Goal: Task Accomplishment & Management: Complete application form

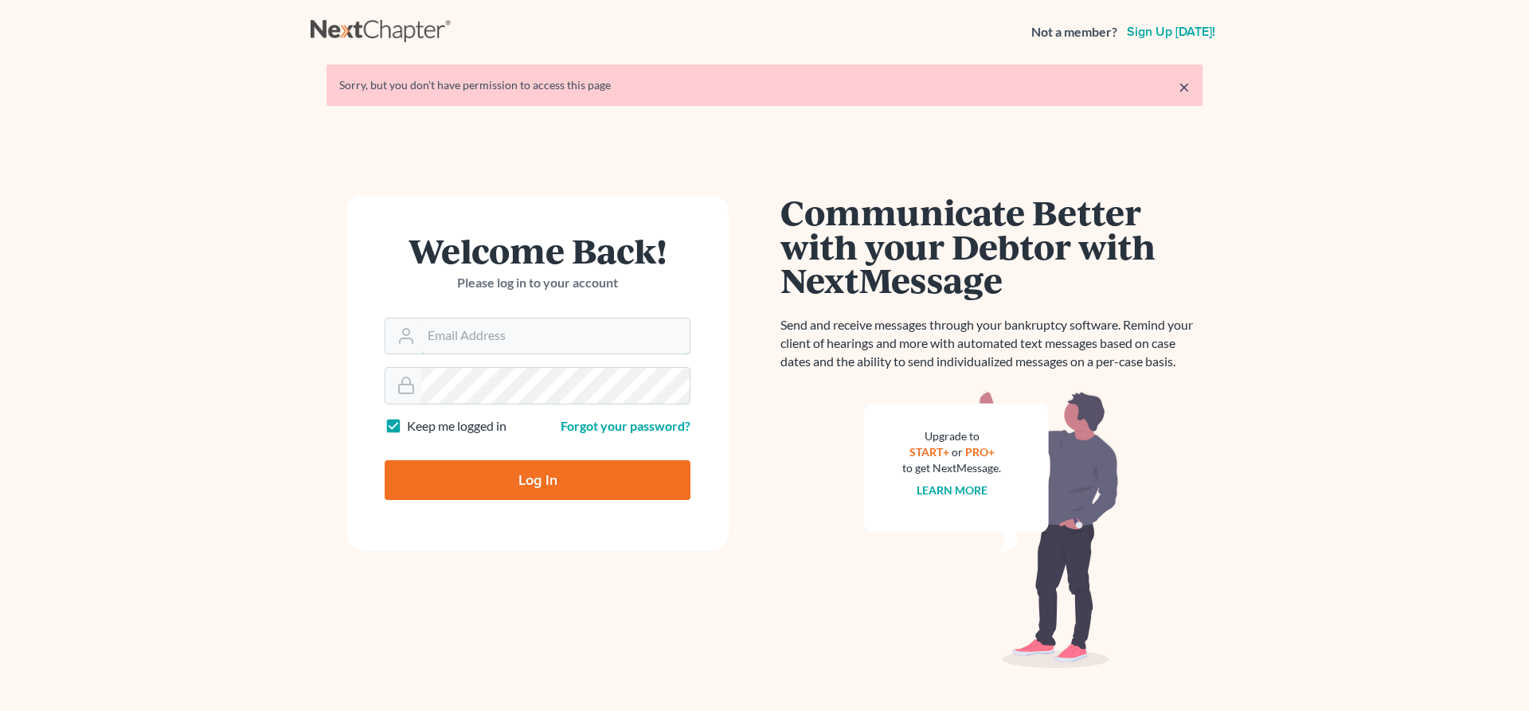
type input "[EMAIL_ADDRESS][DOMAIN_NAME]"
type input "Thinking..."
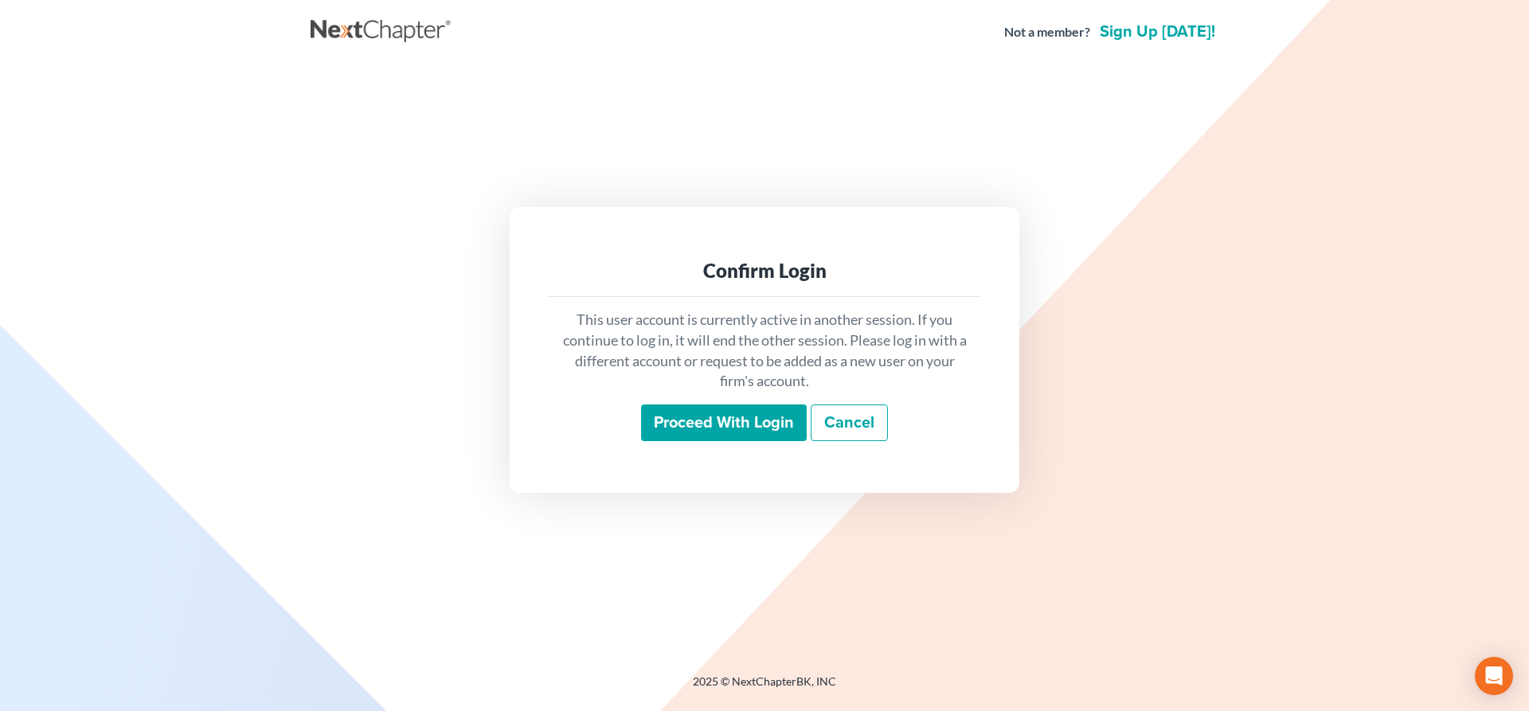
click at [736, 426] on input "Proceed with login" at bounding box center [724, 423] width 166 height 37
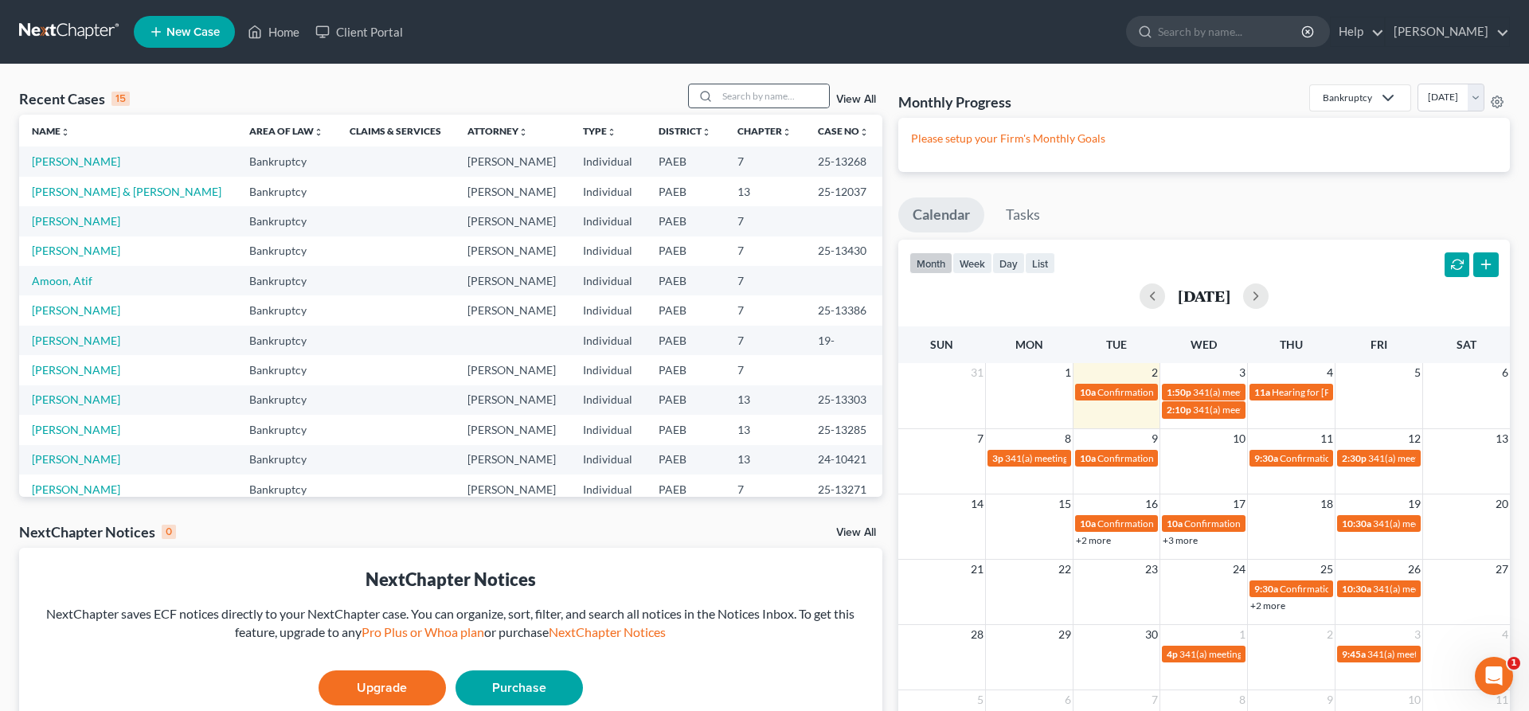
click at [703, 92] on div at bounding box center [703, 95] width 29 height 23
click at [718, 96] on input "search" at bounding box center [774, 95] width 112 height 23
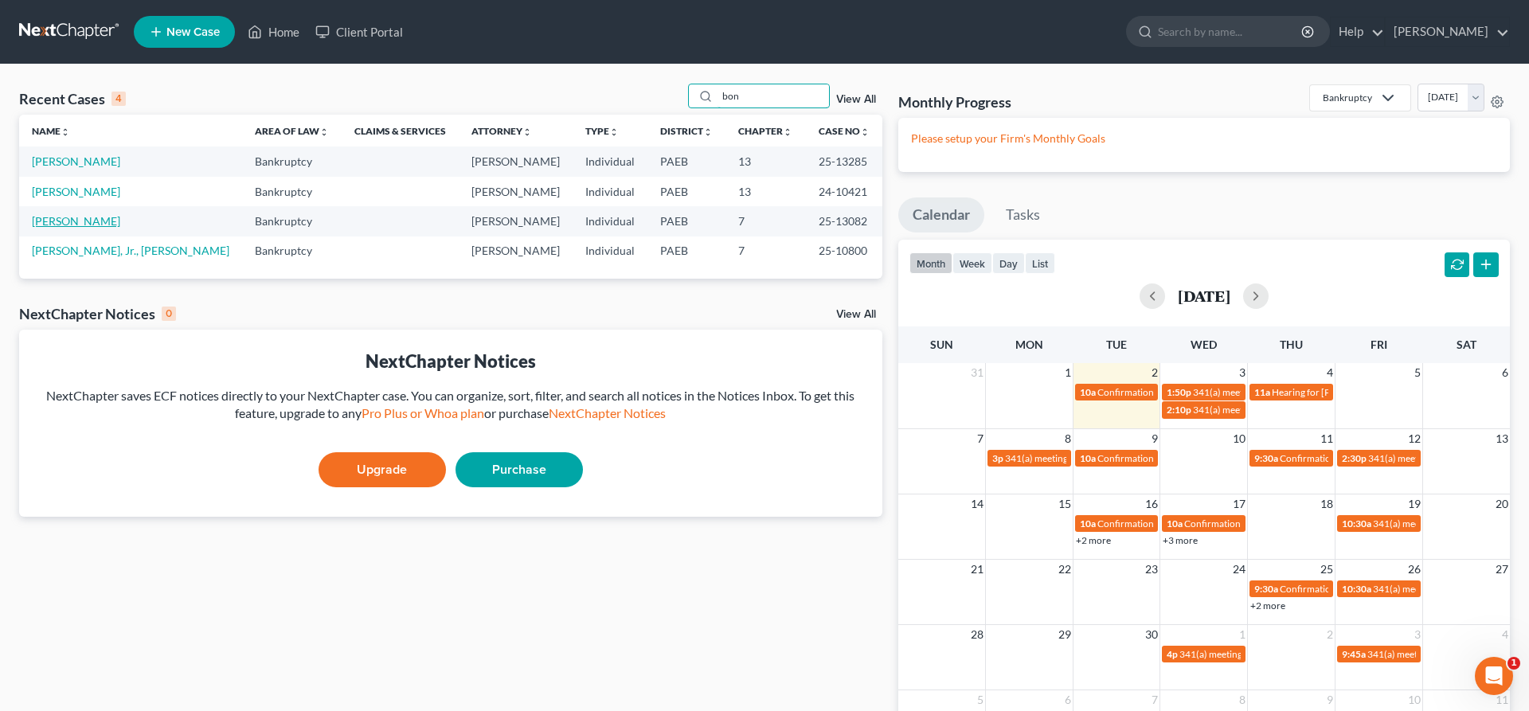
type input "bon"
click at [95, 222] on link "[PERSON_NAME]" at bounding box center [76, 221] width 88 height 14
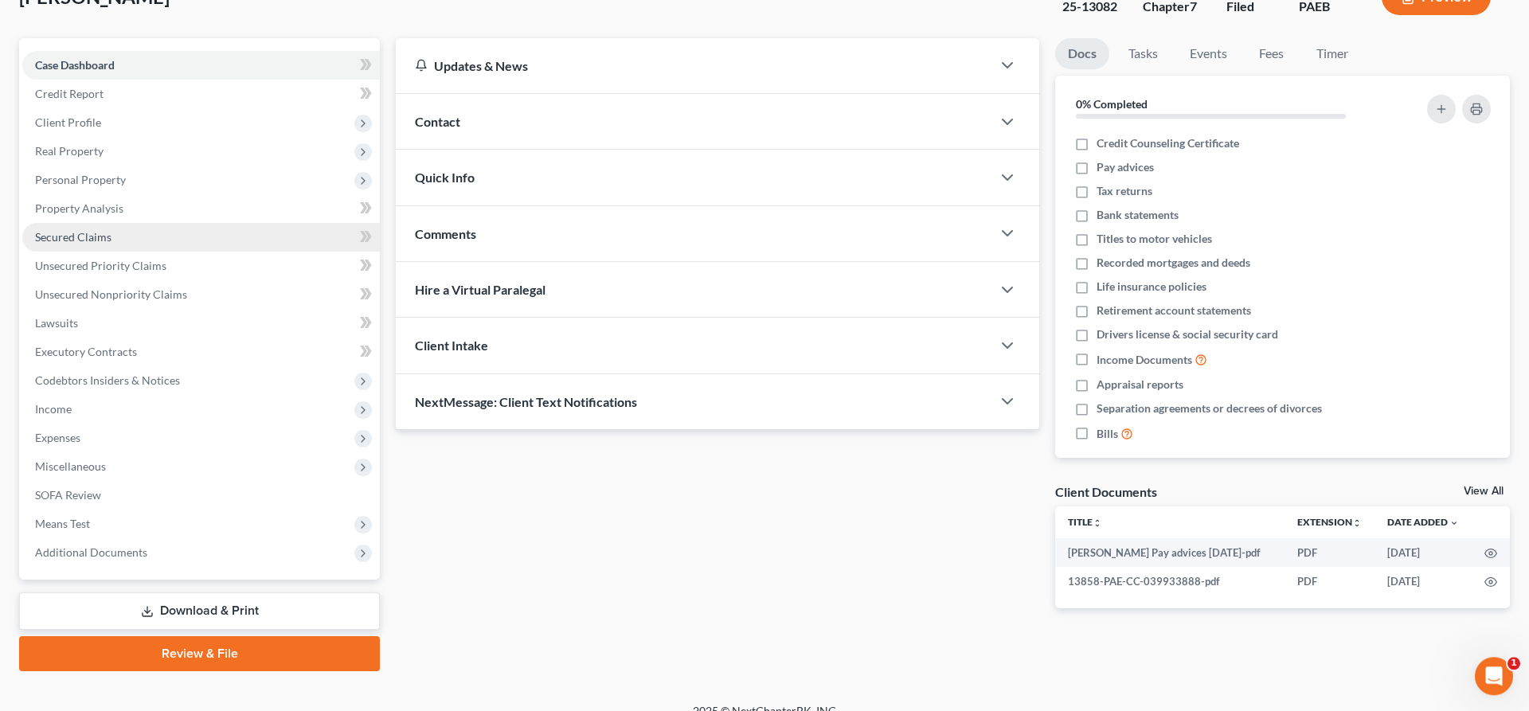
scroll to position [134, 0]
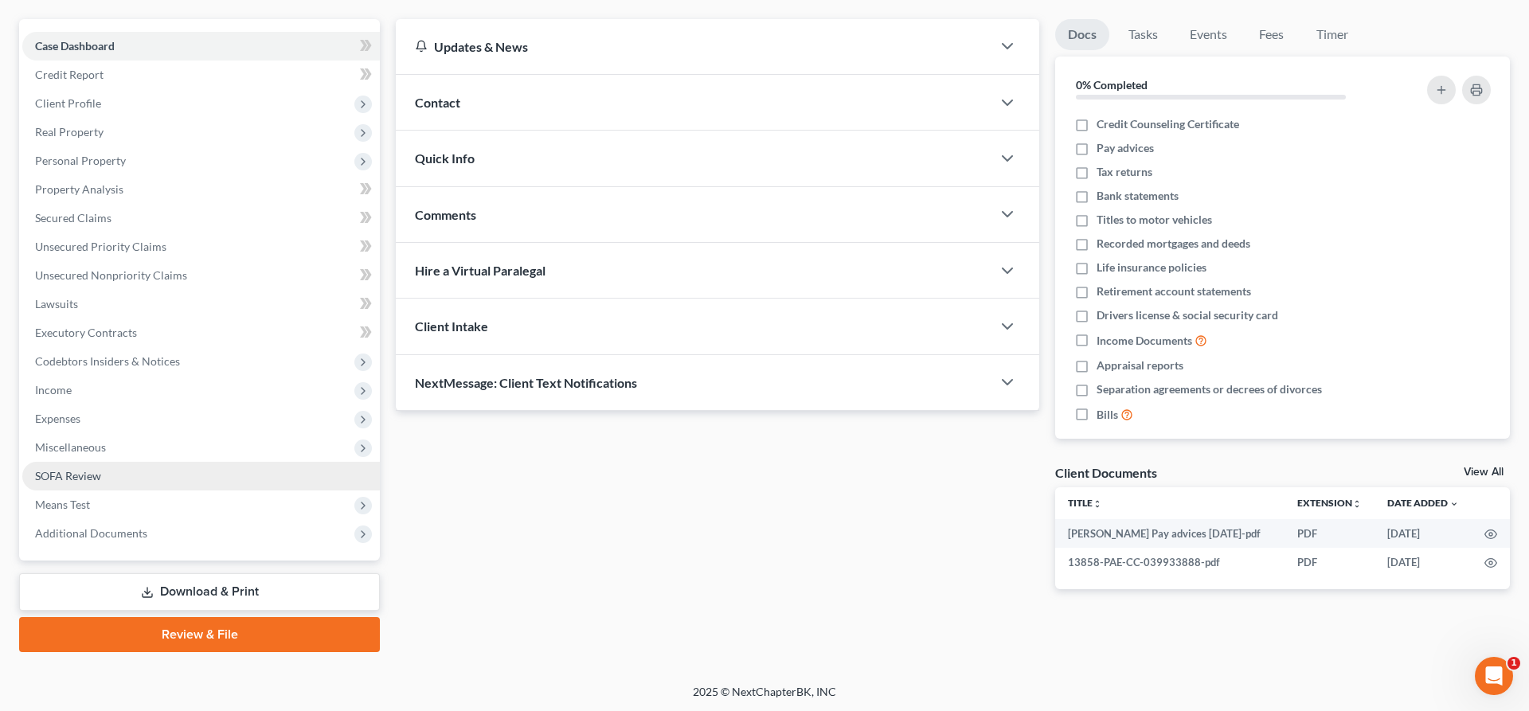
click at [46, 474] on span "SOFA Review" at bounding box center [68, 476] width 66 height 14
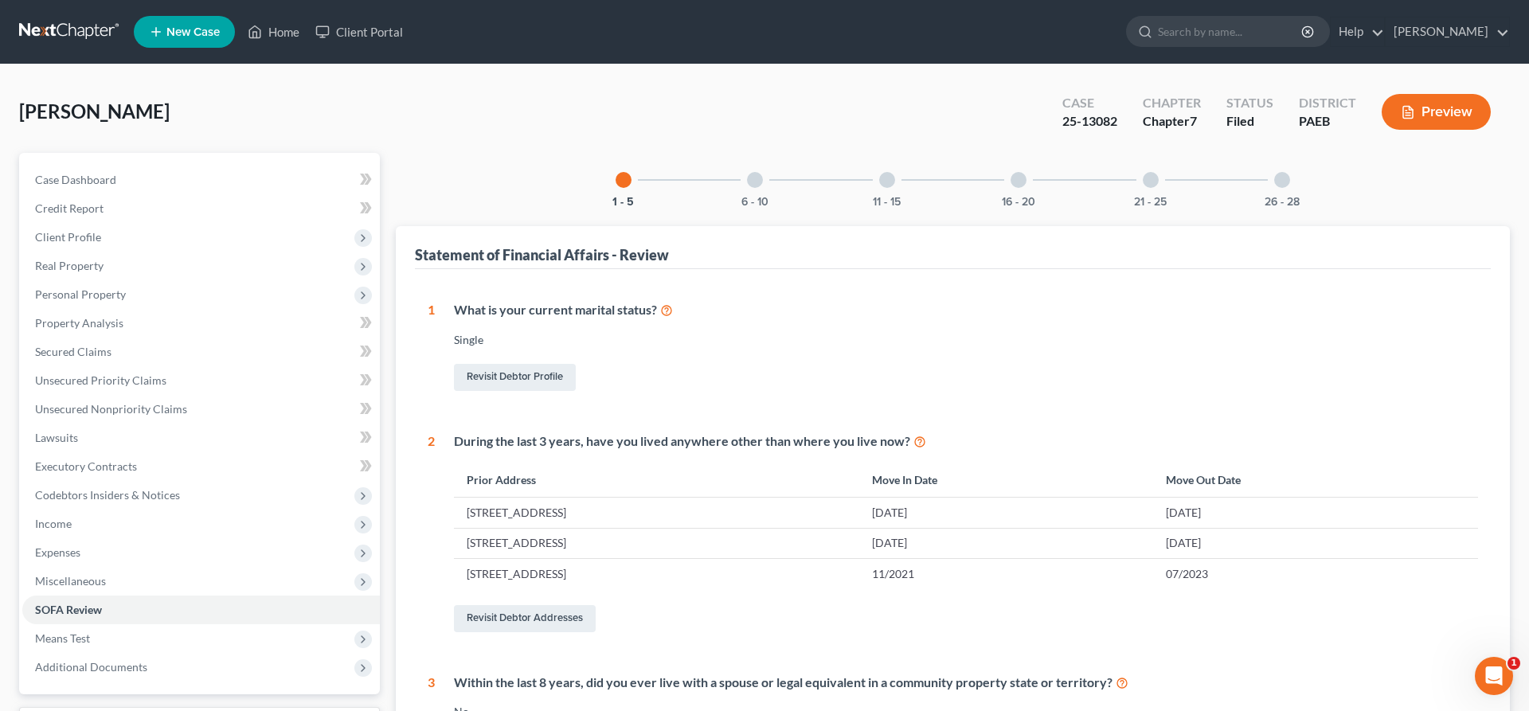
click at [757, 188] on div "6 - 10" at bounding box center [755, 180] width 54 height 54
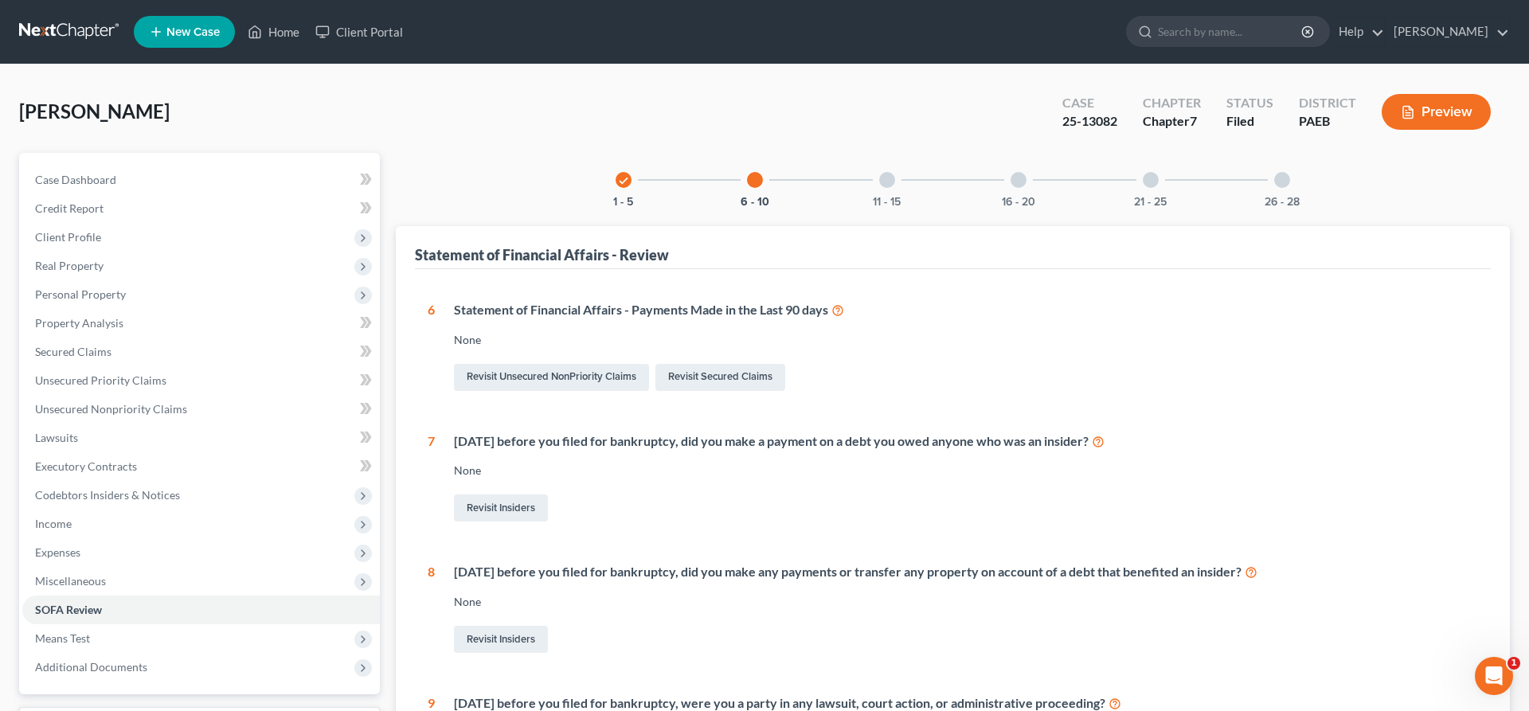
click at [890, 175] on div at bounding box center [887, 180] width 16 height 16
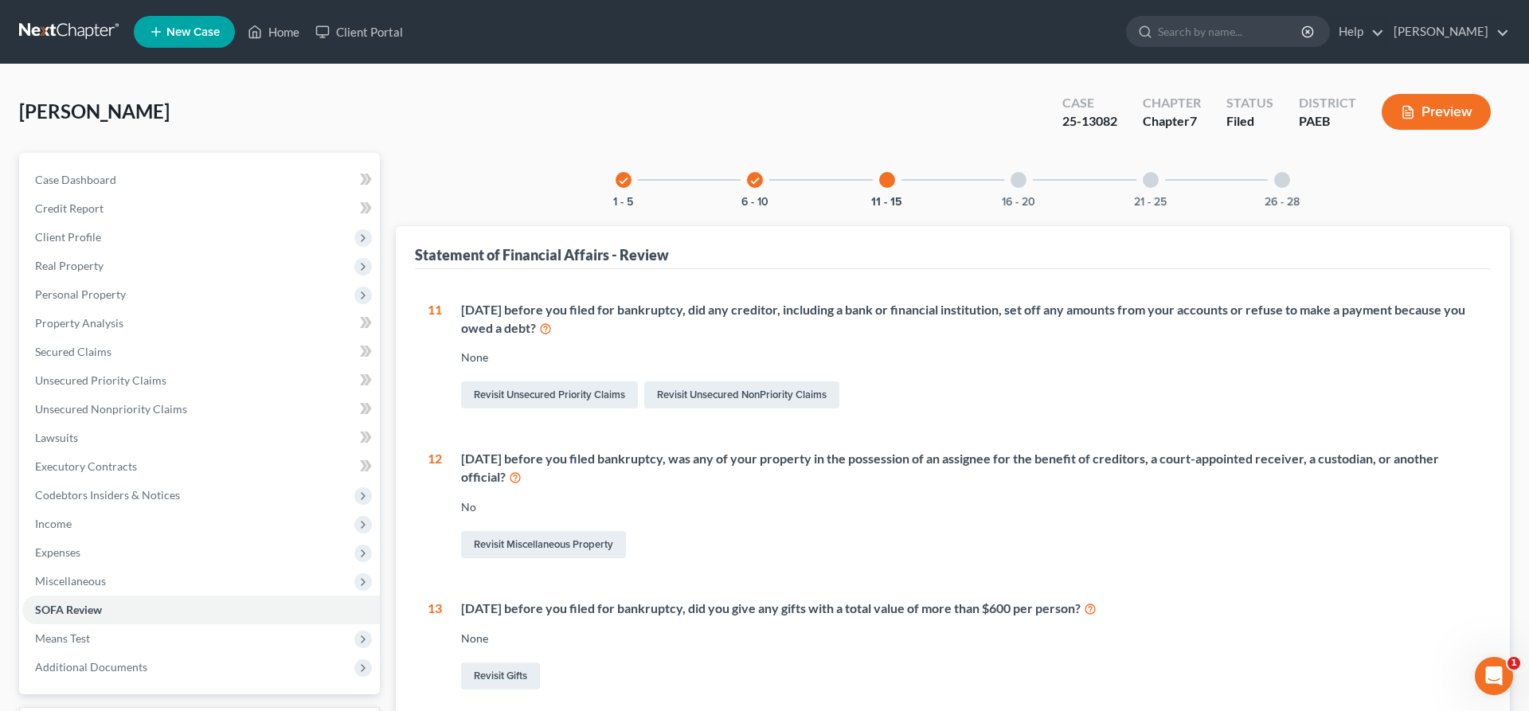
click at [1019, 186] on div at bounding box center [1019, 180] width 16 height 16
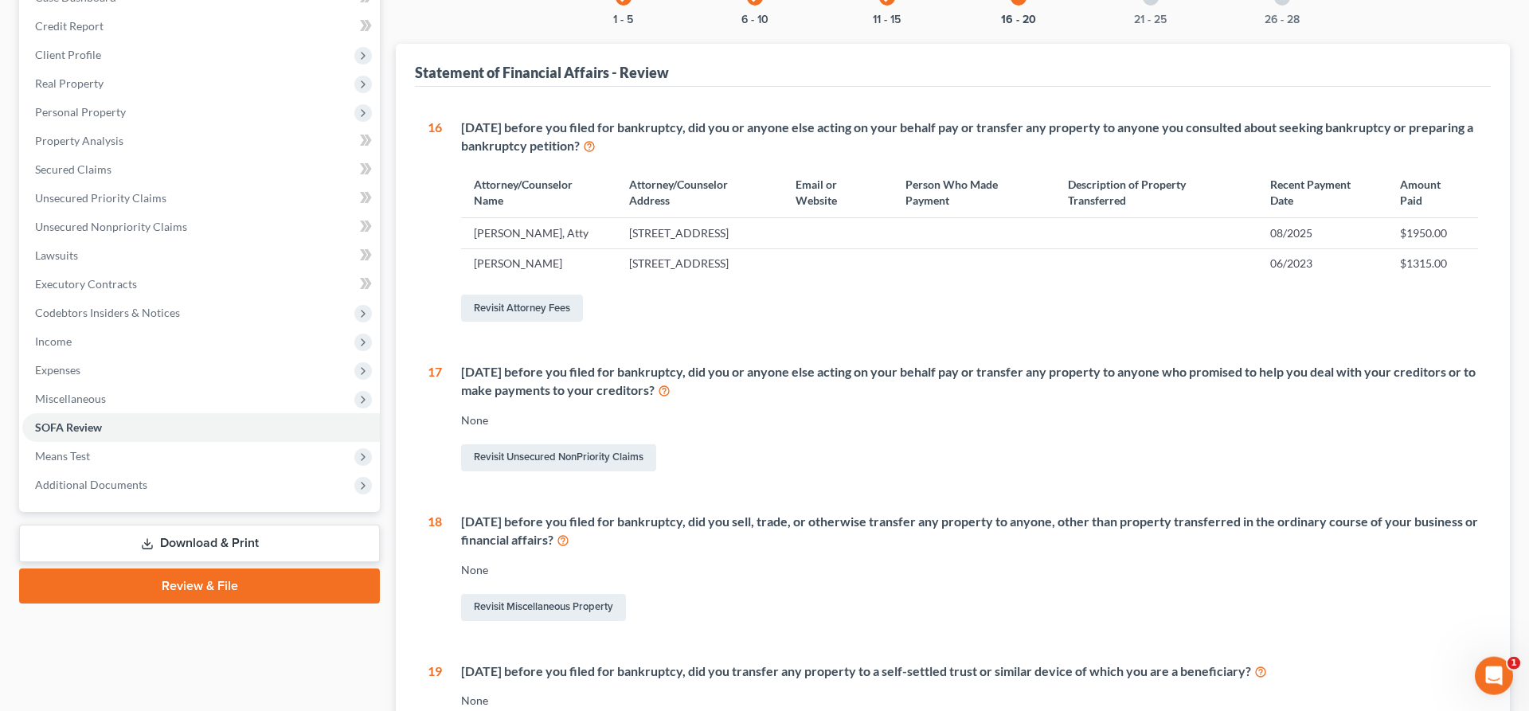
scroll to position [54, 0]
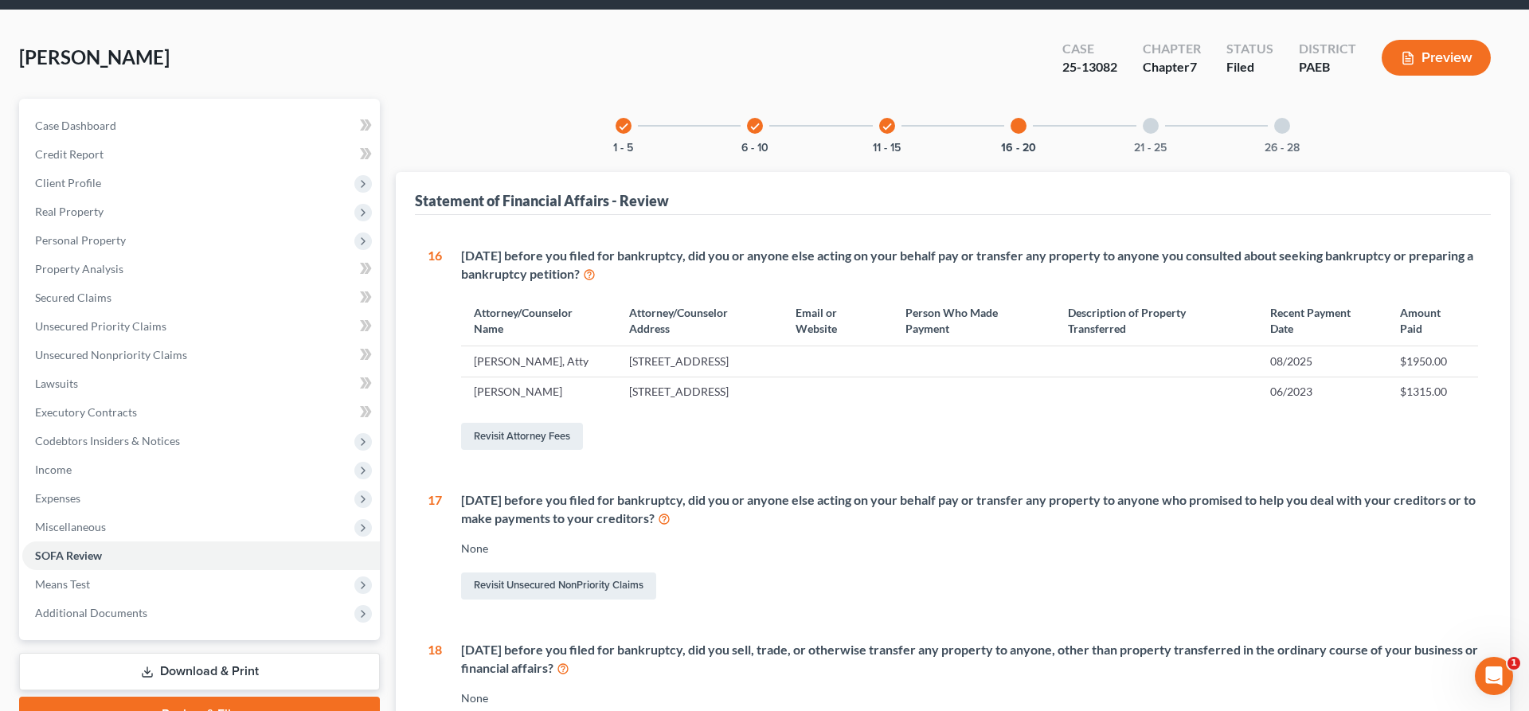
click at [1145, 128] on div at bounding box center [1151, 126] width 16 height 16
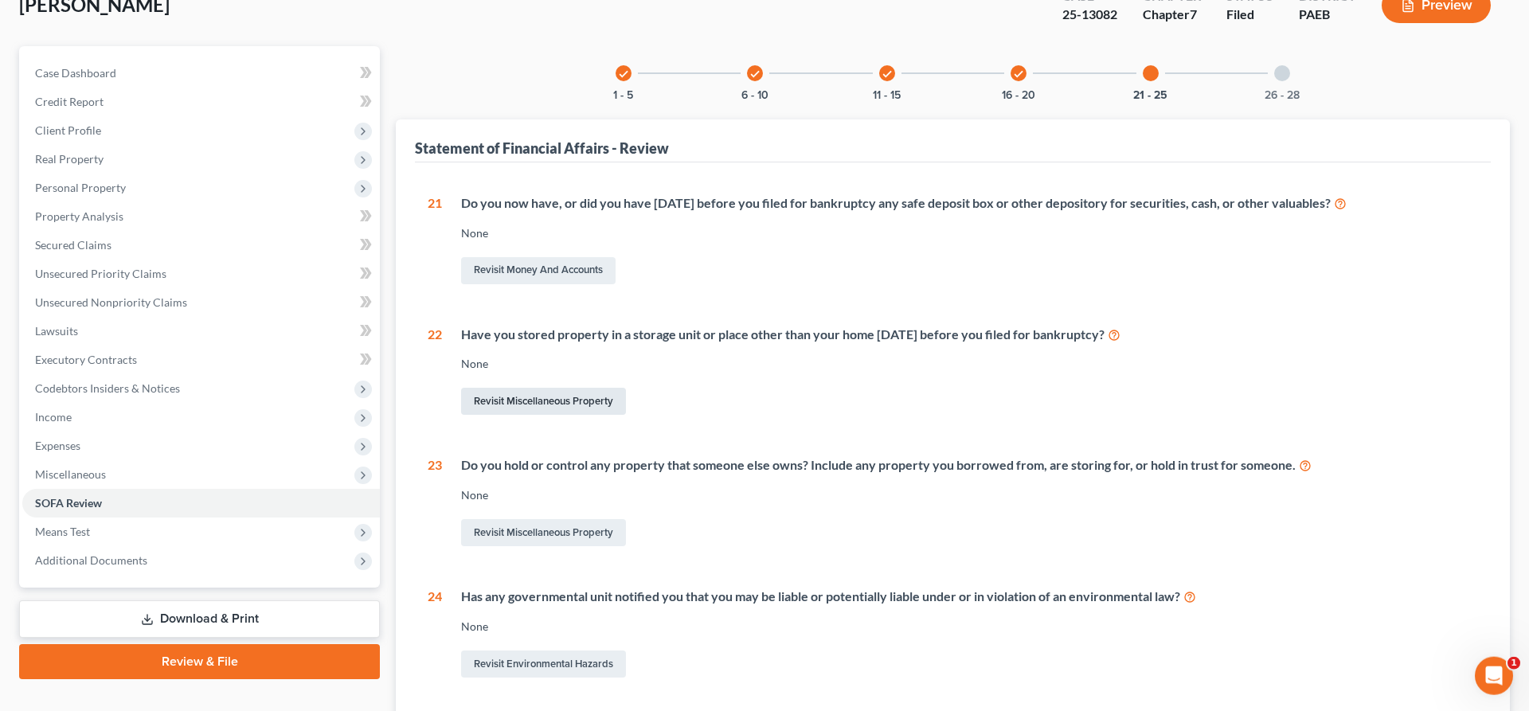
scroll to position [0, 0]
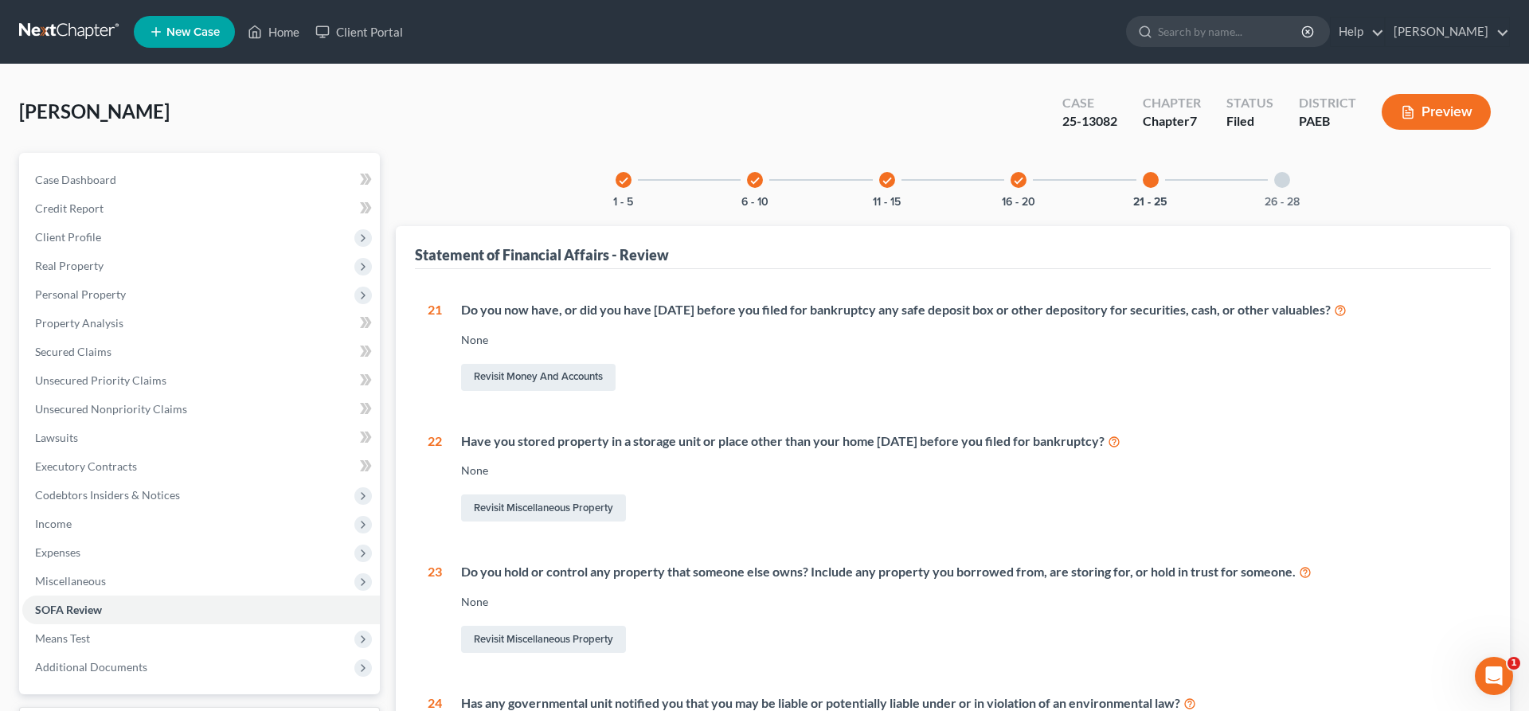
click at [1280, 178] on div at bounding box center [1282, 180] width 16 height 16
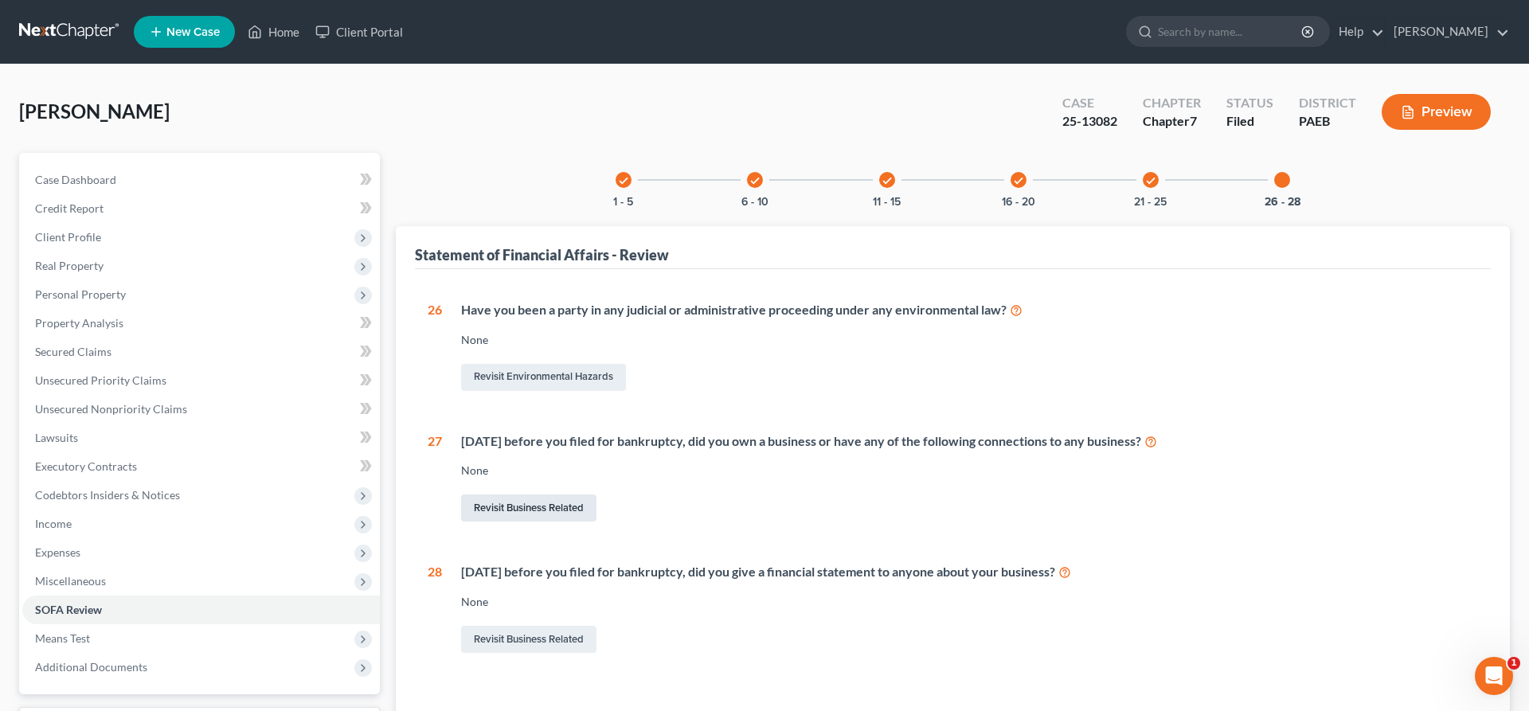
click at [525, 503] on link "Revisit Business Related" at bounding box center [528, 508] width 135 height 27
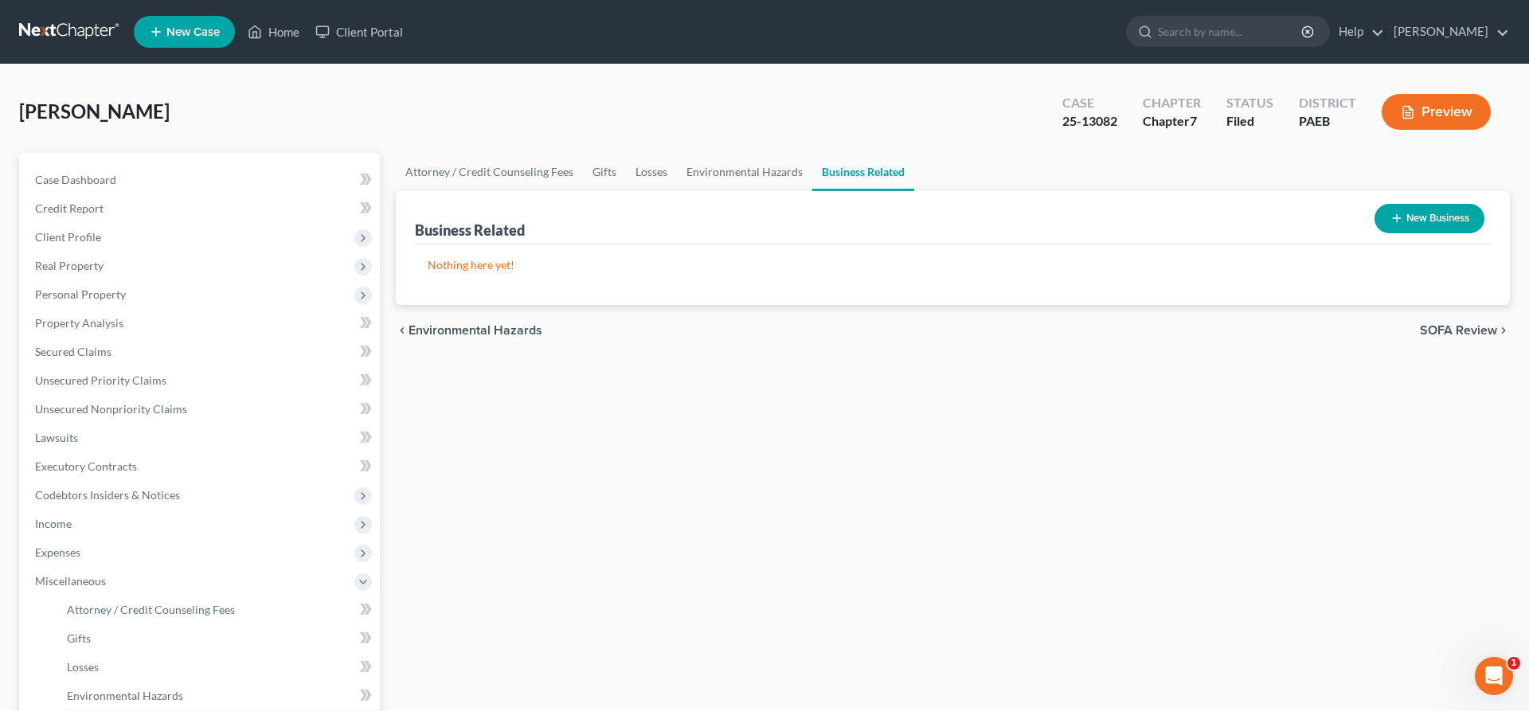
click at [1416, 219] on button "New Business" at bounding box center [1430, 218] width 110 height 29
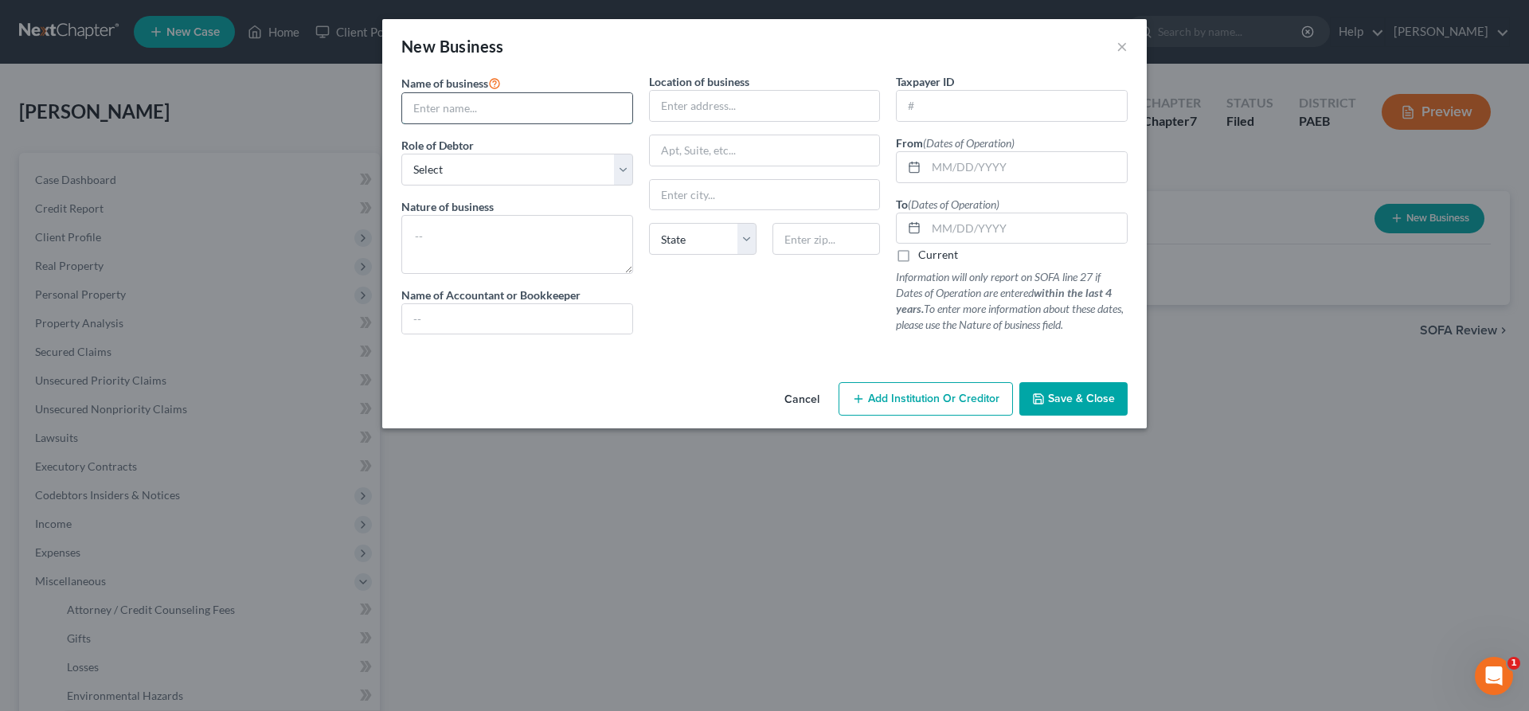
click at [464, 107] on input "text" at bounding box center [517, 108] width 230 height 30
type input "KBUCHA"
click at [703, 112] on input "text" at bounding box center [765, 106] width 230 height 30
type input "debtor's residence"
click at [401, 154] on select "Select A member of a limited liability company (LLC) or limited liability partn…" at bounding box center [517, 170] width 232 height 32
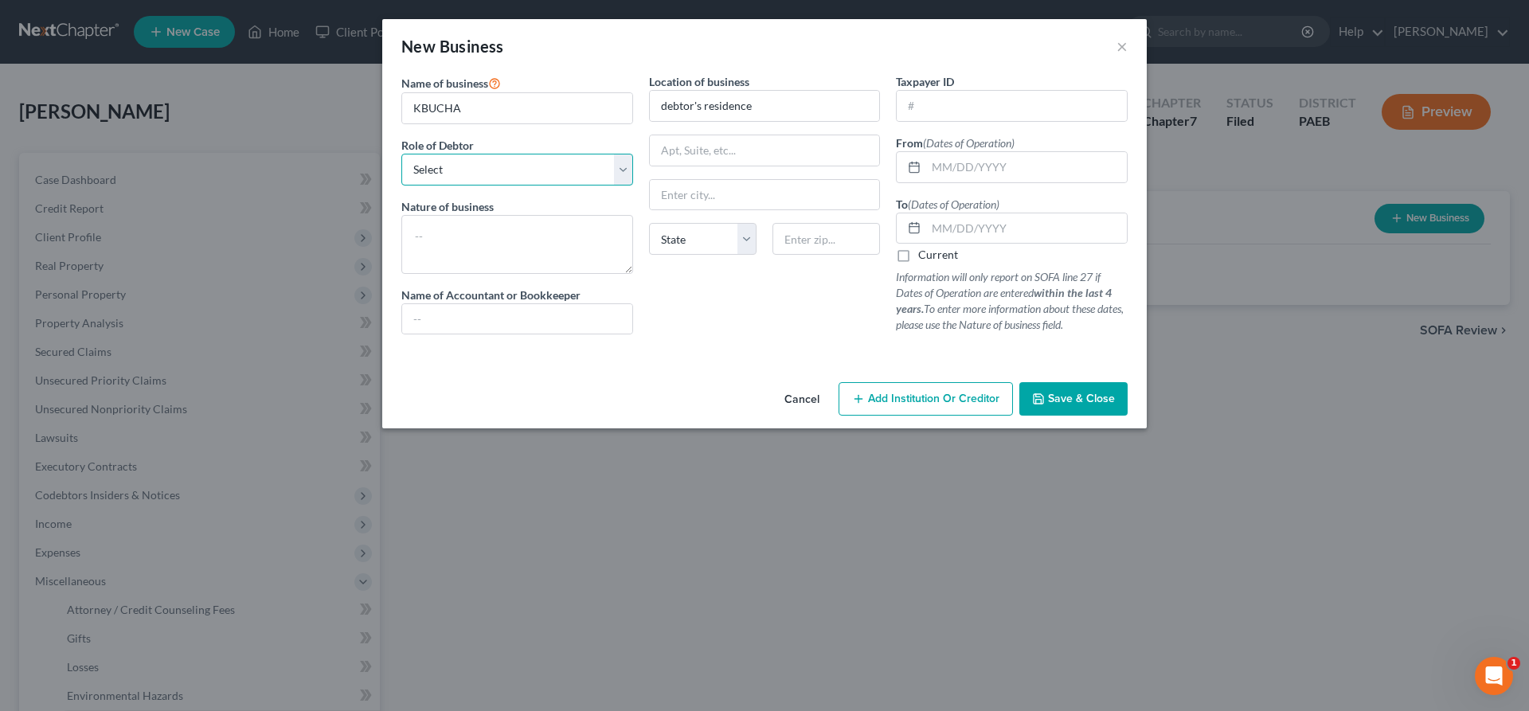
select select "member"
click option "A member of a limited liability company (LLC) or limited liability partnership …" at bounding box center [0, 0] width 0 height 0
click at [472, 107] on input "KBUCHA" at bounding box center [517, 108] width 230 height 30
type input "KBUCHA, LLC"
click at [401, 154] on select "Select A member of a limited liability company (LLC) or limited liability partn…" at bounding box center [517, 170] width 232 height 32
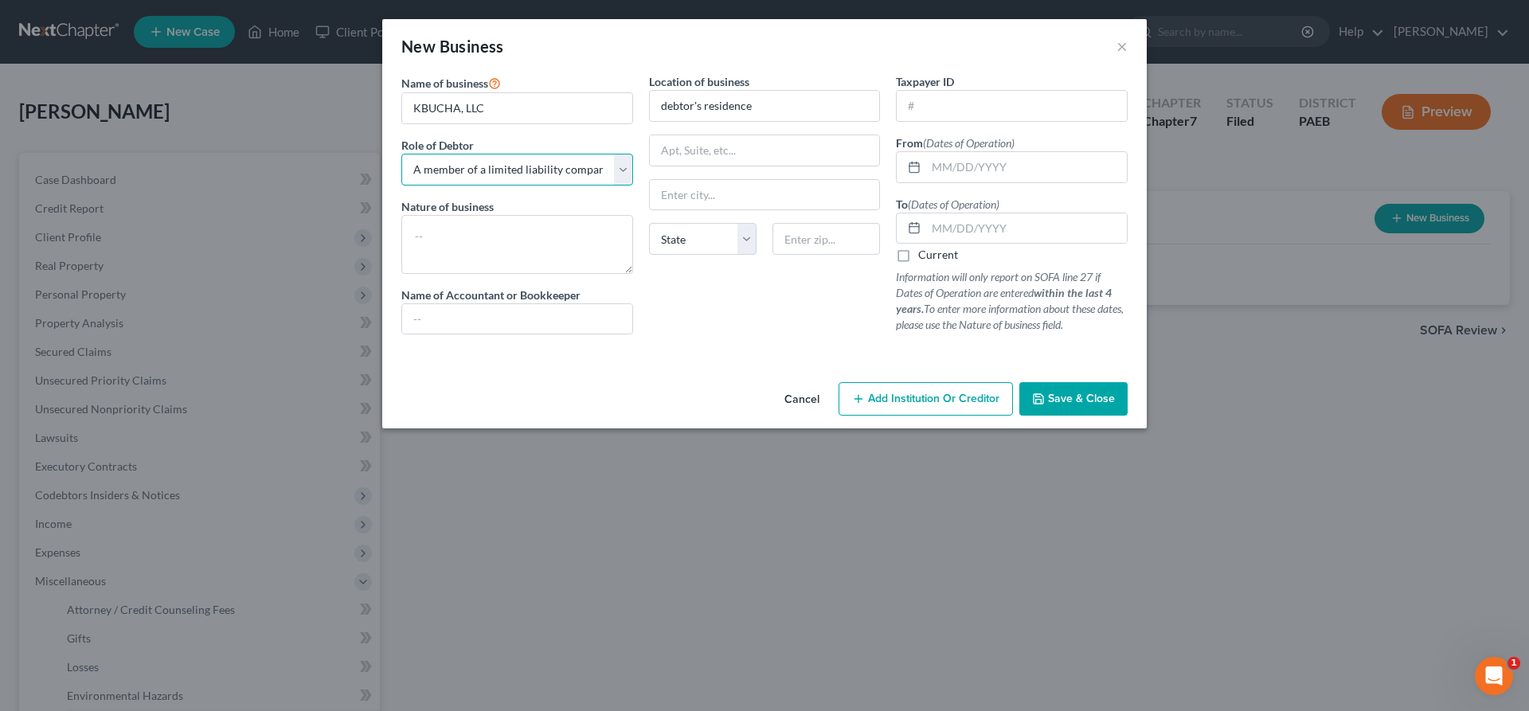
click at [514, 164] on select "Select A member of a limited liability company (LLC) or limited liability partn…" at bounding box center [517, 170] width 232 height 32
click at [429, 243] on textarea at bounding box center [517, 244] width 232 height 59
click at [421, 105] on input "KBUCHA, LLC" at bounding box center [517, 108] width 230 height 30
click at [498, 235] on textarea "selling" at bounding box center [517, 244] width 232 height 59
type textarea "selling fermented tea. Business never operated"
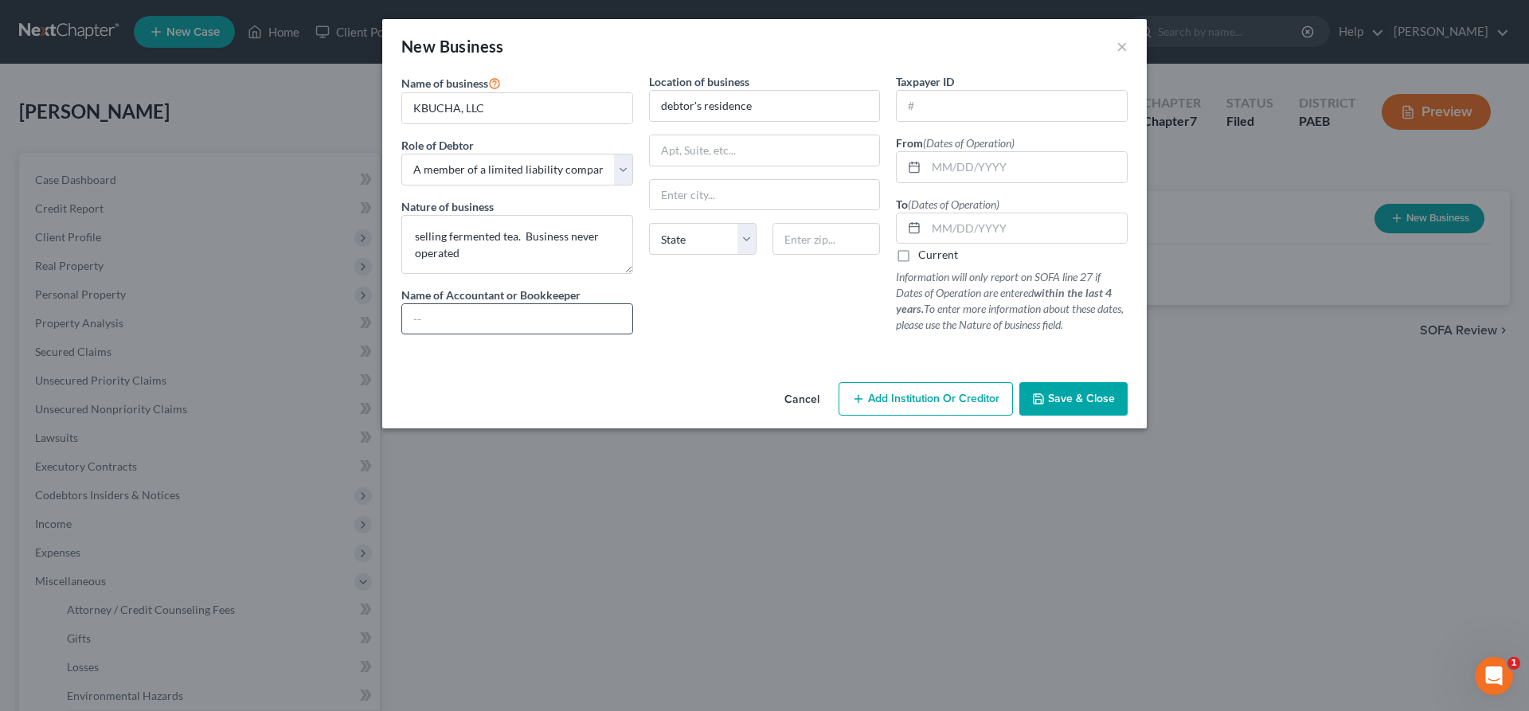
click at [439, 314] on input "text" at bounding box center [517, 319] width 230 height 30
type input "none"
click at [709, 143] on input "text" at bounding box center [765, 150] width 230 height 30
drag, startPoint x: 750, startPoint y: 107, endPoint x: 634, endPoint y: 100, distance: 116.5
click at [650, 100] on input "debtor's residence" at bounding box center [765, 106] width 230 height 30
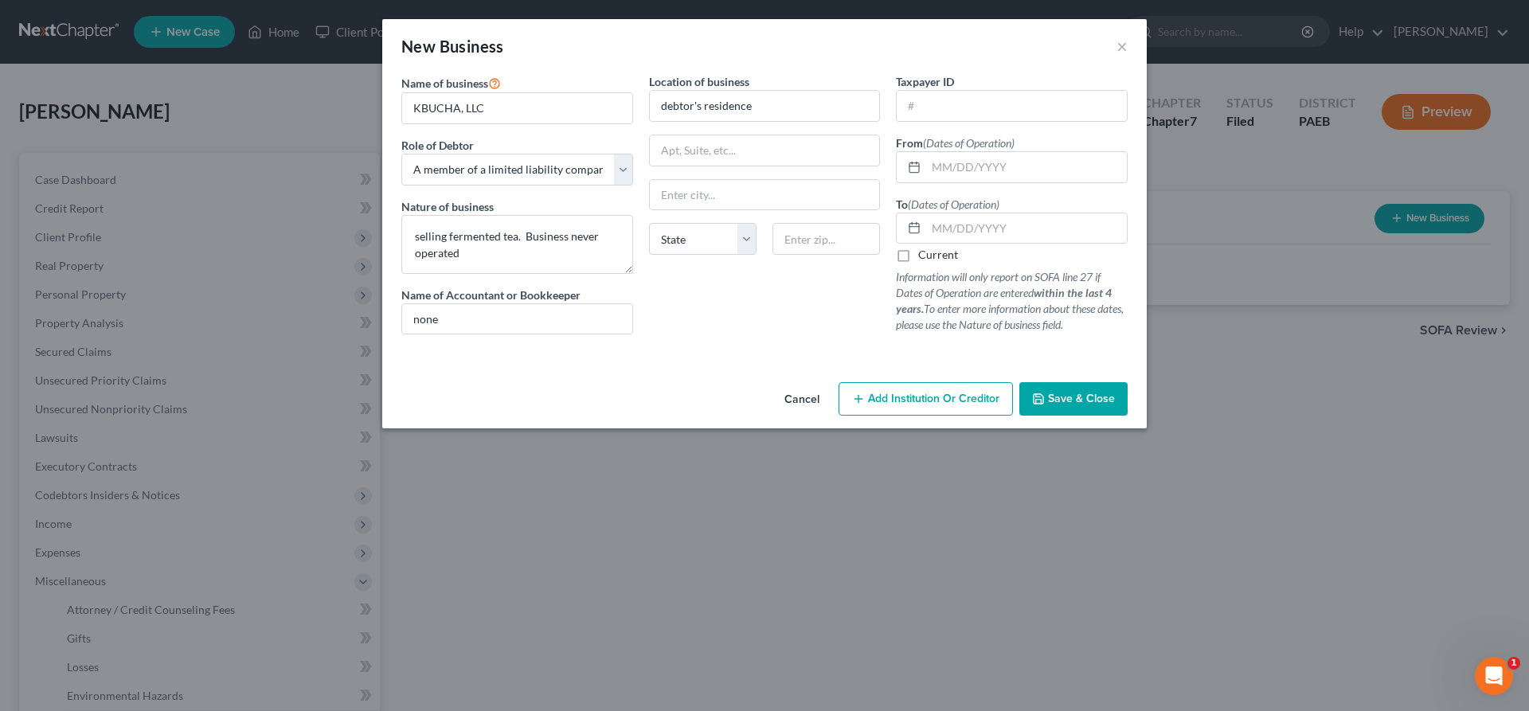
click at [707, 61] on div "New Business ×" at bounding box center [764, 46] width 765 height 54
drag, startPoint x: 763, startPoint y: 103, endPoint x: 630, endPoint y: 94, distance: 133.3
click at [650, 94] on input "debtor's residence" at bounding box center [765, 106] width 230 height 30
type input "[STREET_ADDRESS]"
click at [818, 244] on input "text" at bounding box center [827, 239] width 108 height 32
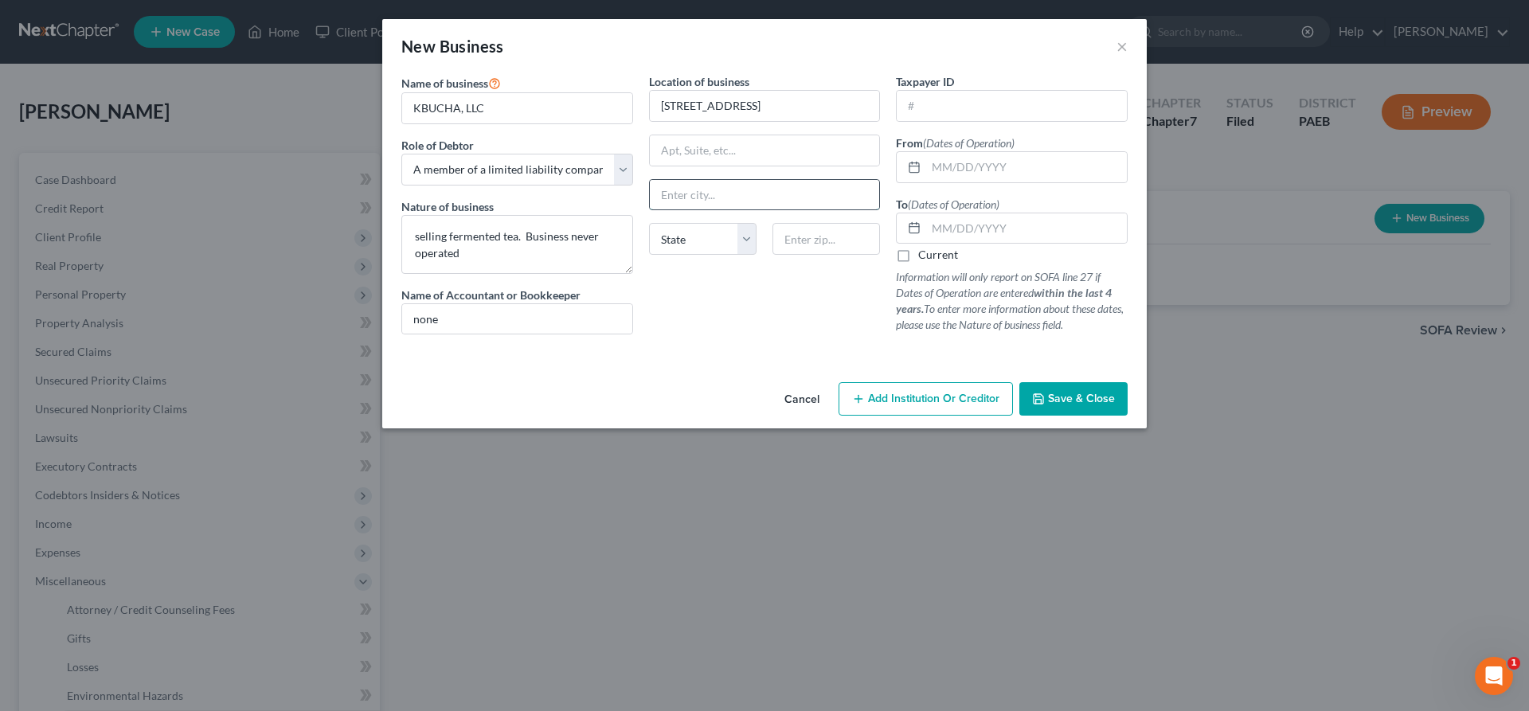
click at [684, 194] on input "text" at bounding box center [765, 195] width 230 height 30
type input "malvern"
click at [649, 223] on select "State [US_STATE] AK AR AZ CA CO CT DE DC [GEOGRAPHIC_DATA] [GEOGRAPHIC_DATA] GU…" at bounding box center [703, 239] width 108 height 32
select select "39"
click at [945, 28] on div "New Business ×" at bounding box center [764, 46] width 765 height 54
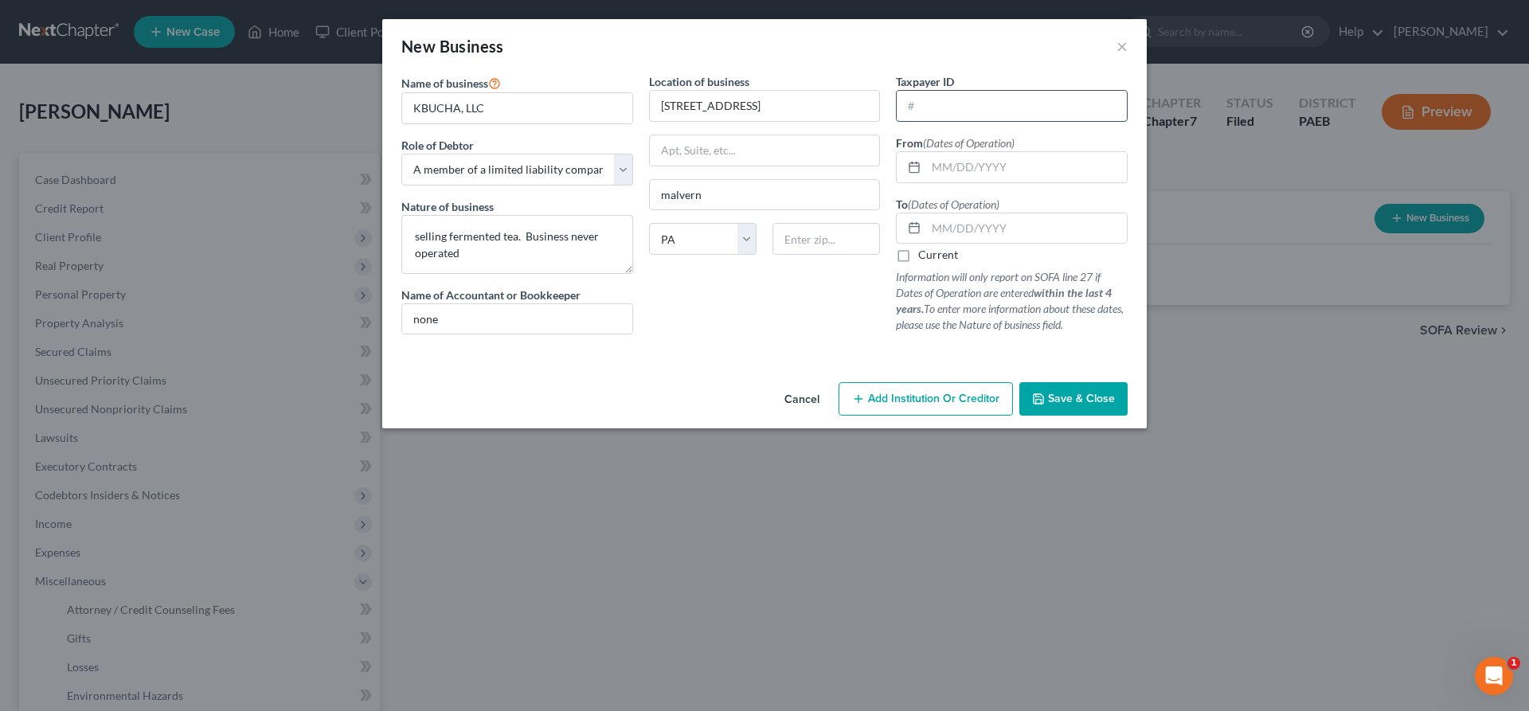
click at [936, 106] on input "text" at bounding box center [1012, 106] width 230 height 30
drag, startPoint x: 953, startPoint y: 168, endPoint x: 951, endPoint y: 157, distance: 11.4
click at [953, 165] on input "text" at bounding box center [1026, 167] width 201 height 30
click at [958, 169] on input "[DATE]" at bounding box center [1026, 167] width 201 height 30
type input "[DATE]"
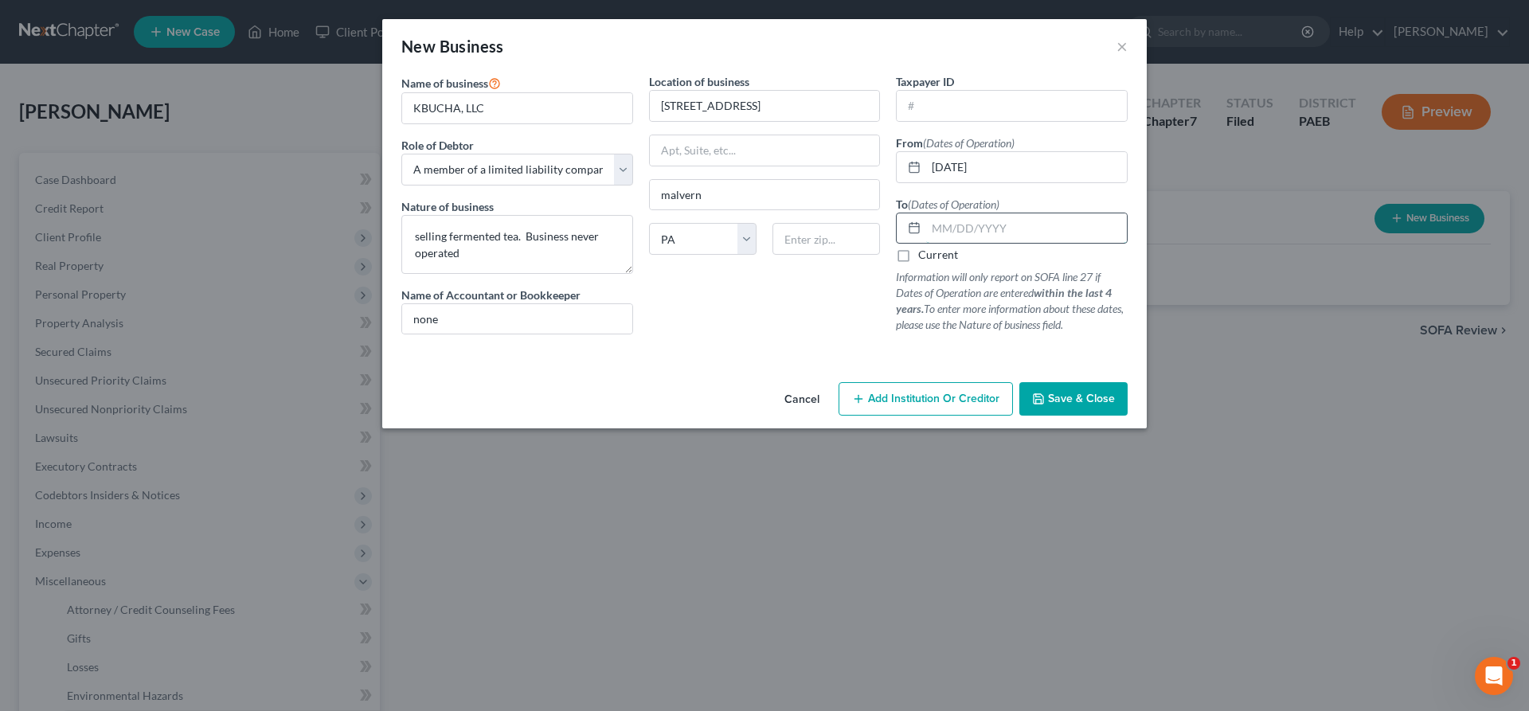
click at [988, 225] on input "text" at bounding box center [1026, 228] width 201 height 30
click at [918, 257] on label "Current" at bounding box center [938, 255] width 40 height 16
click at [925, 257] on input "Current" at bounding box center [930, 252] width 10 height 10
checkbox input "true"
click at [1078, 393] on span "Save & Close" at bounding box center [1081, 399] width 67 height 14
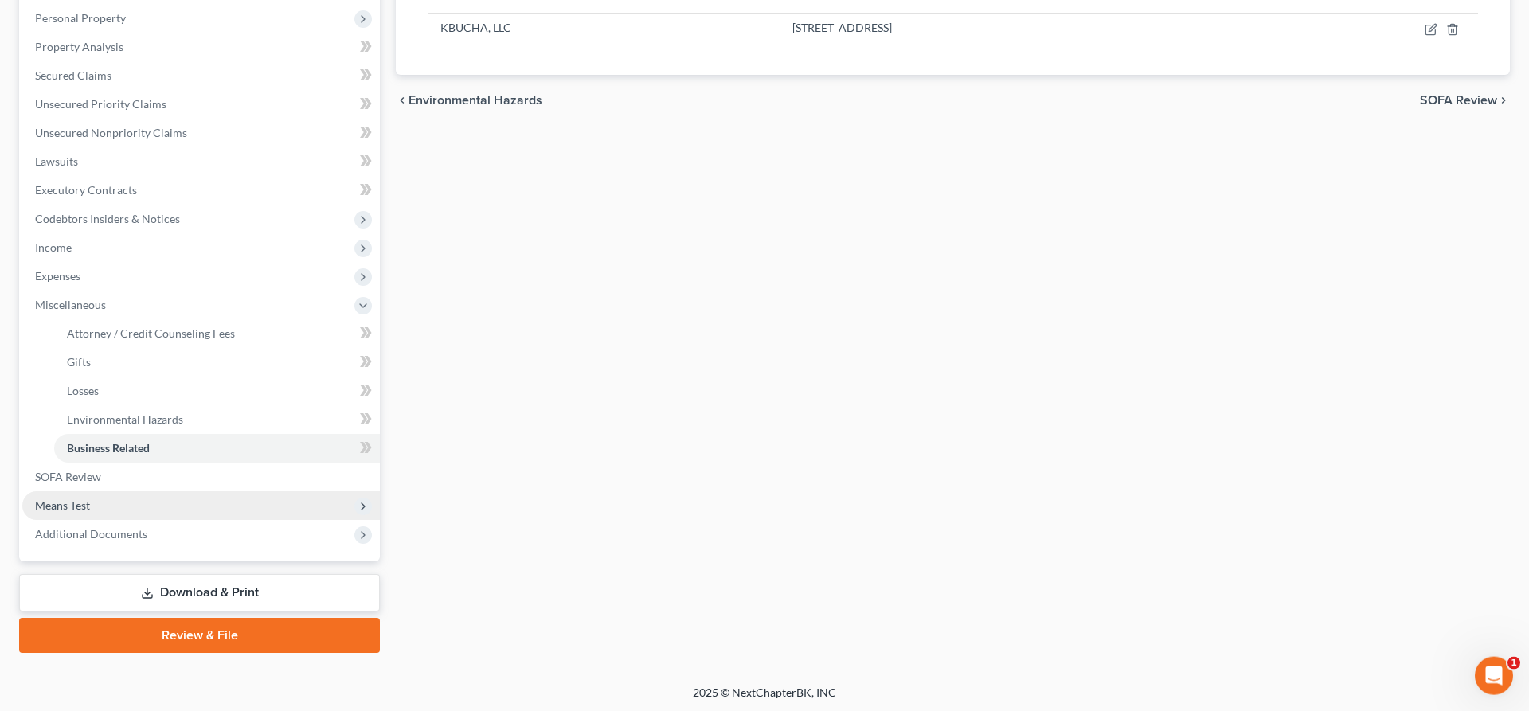
scroll to position [277, 0]
click at [219, 587] on link "Download & Print" at bounding box center [199, 591] width 361 height 37
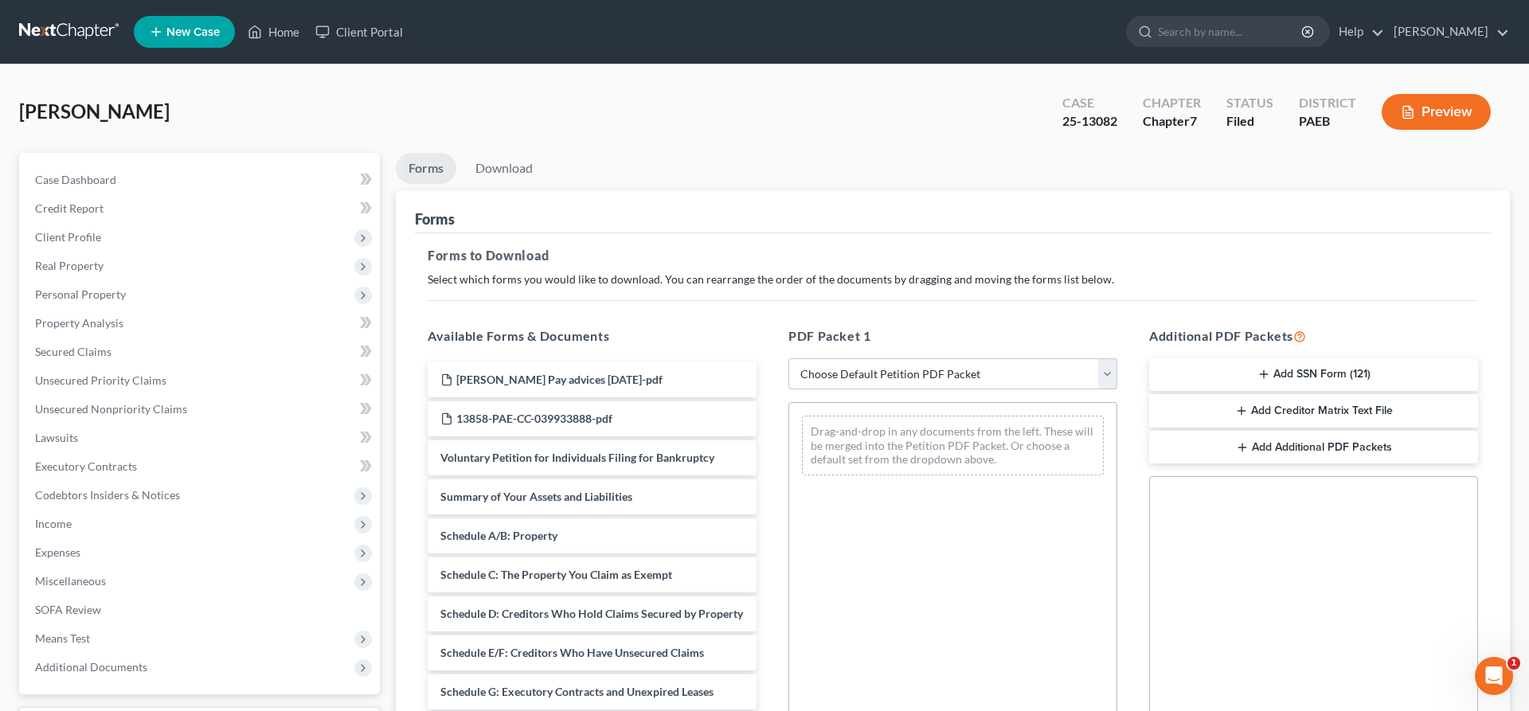
click at [789, 358] on select "Choose Default Petition PDF Packet Complete Bankruptcy Petition (all forms and …" at bounding box center [953, 374] width 329 height 32
select select "2"
click option "Amended Forms" at bounding box center [0, 0] width 0 height 0
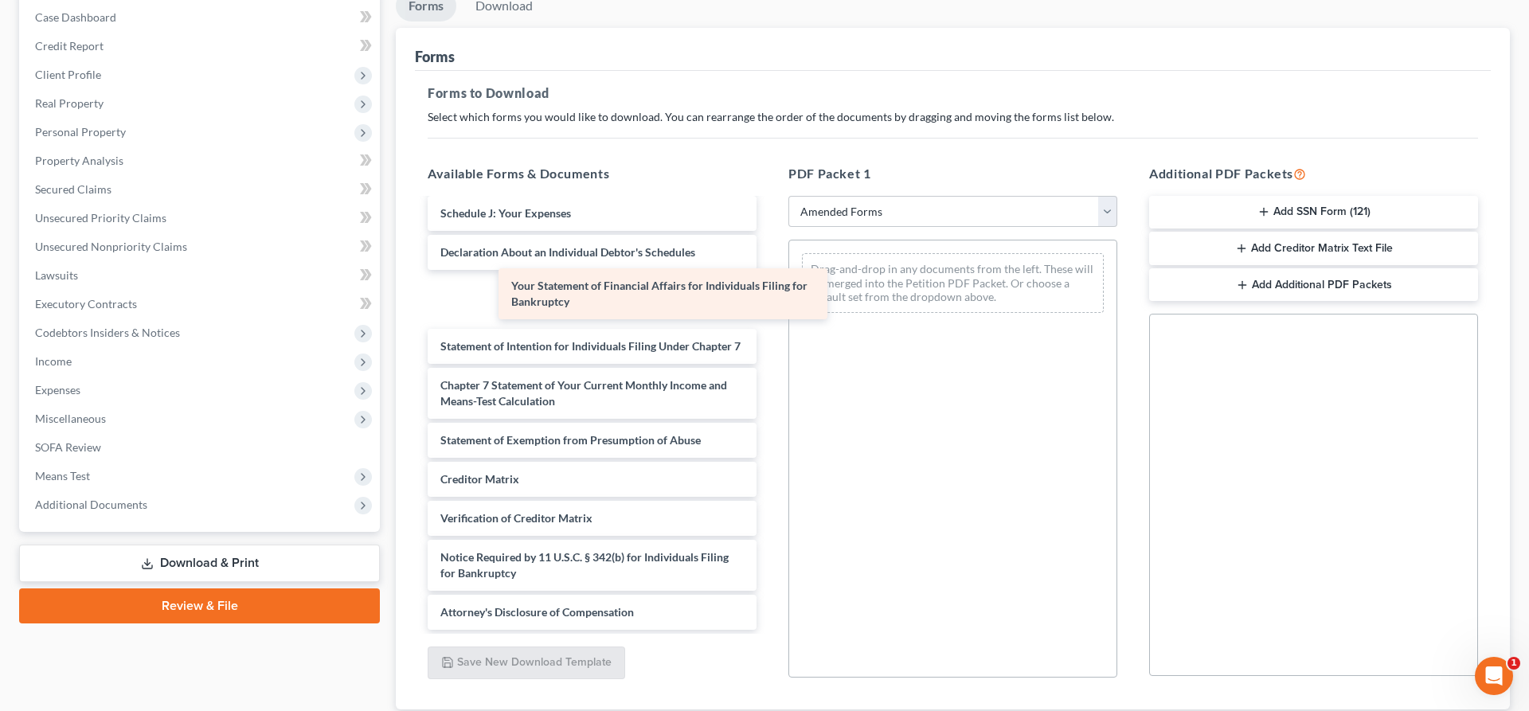
scroll to position [300, 0]
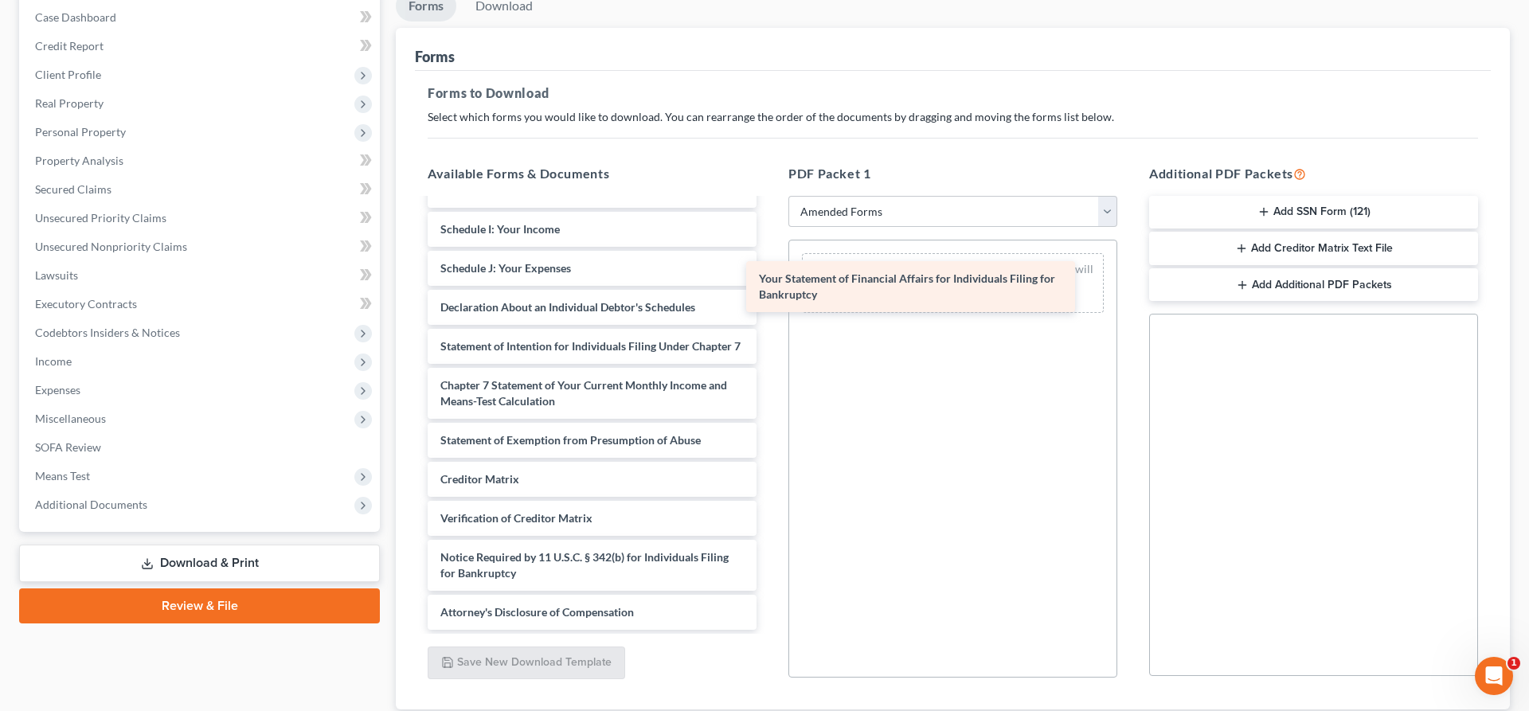
drag, startPoint x: 559, startPoint y: 295, endPoint x: 878, endPoint y: 284, distance: 318.8
click at [769, 284] on div "Your Statement of Financial Affairs for Individuals Filing for Bankruptcy Volun…" at bounding box center [592, 265] width 354 height 730
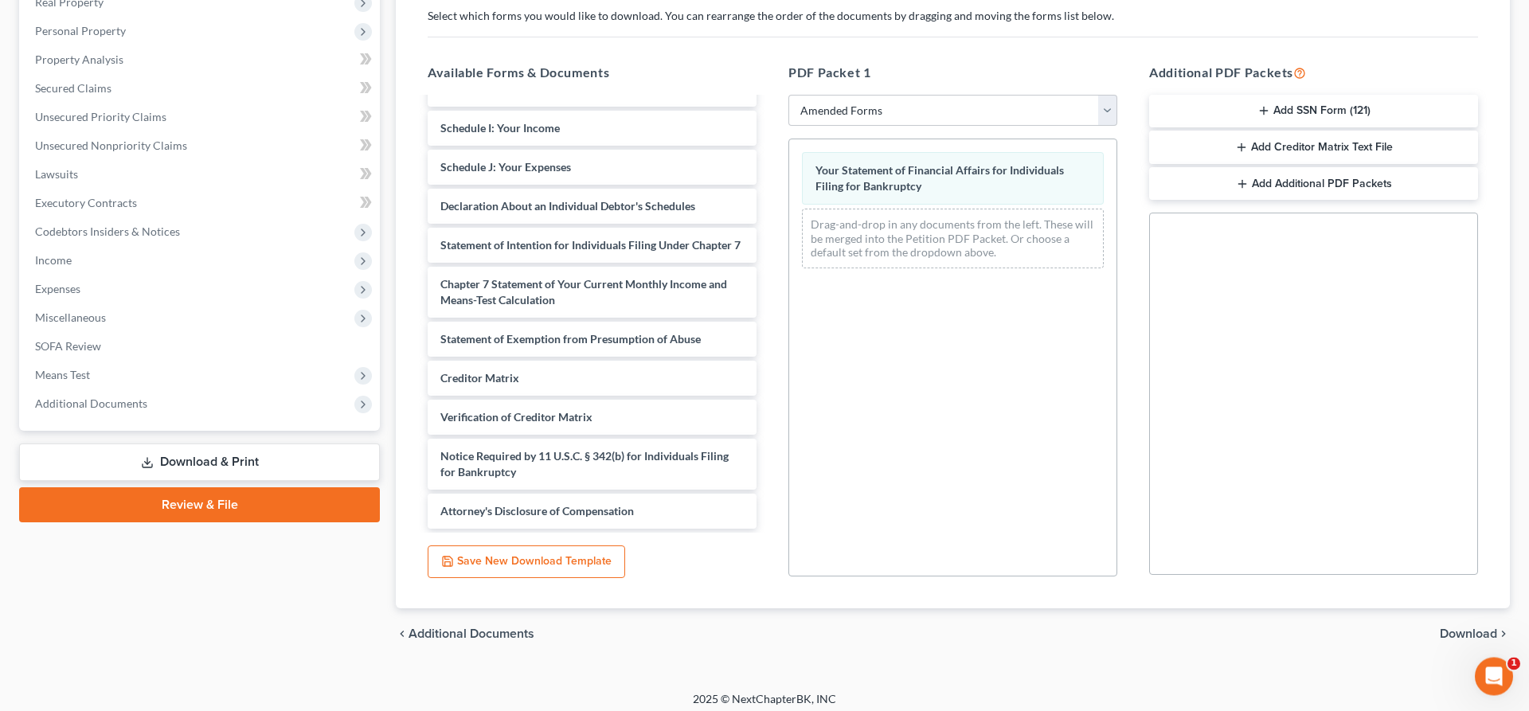
scroll to position [272, 0]
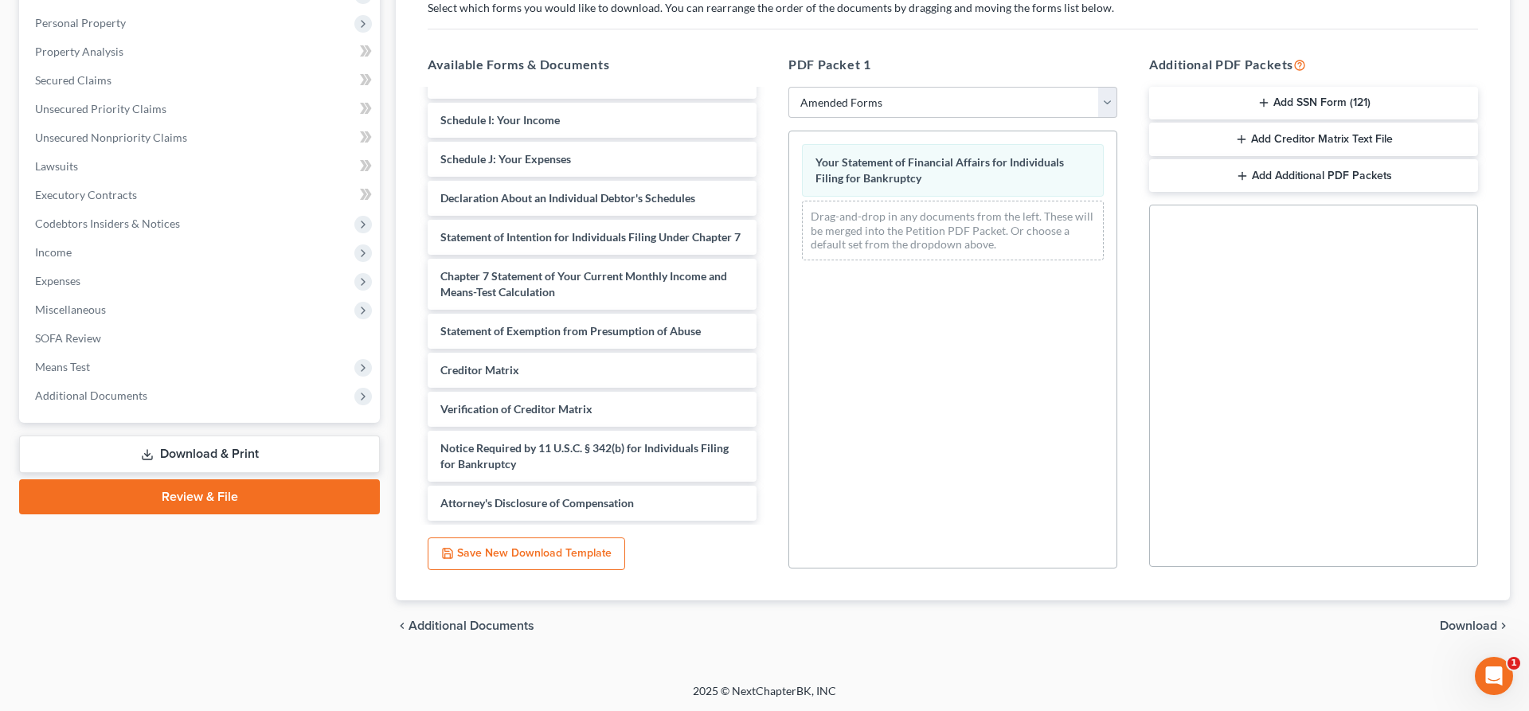
click at [1484, 621] on span "Download" at bounding box center [1468, 626] width 57 height 13
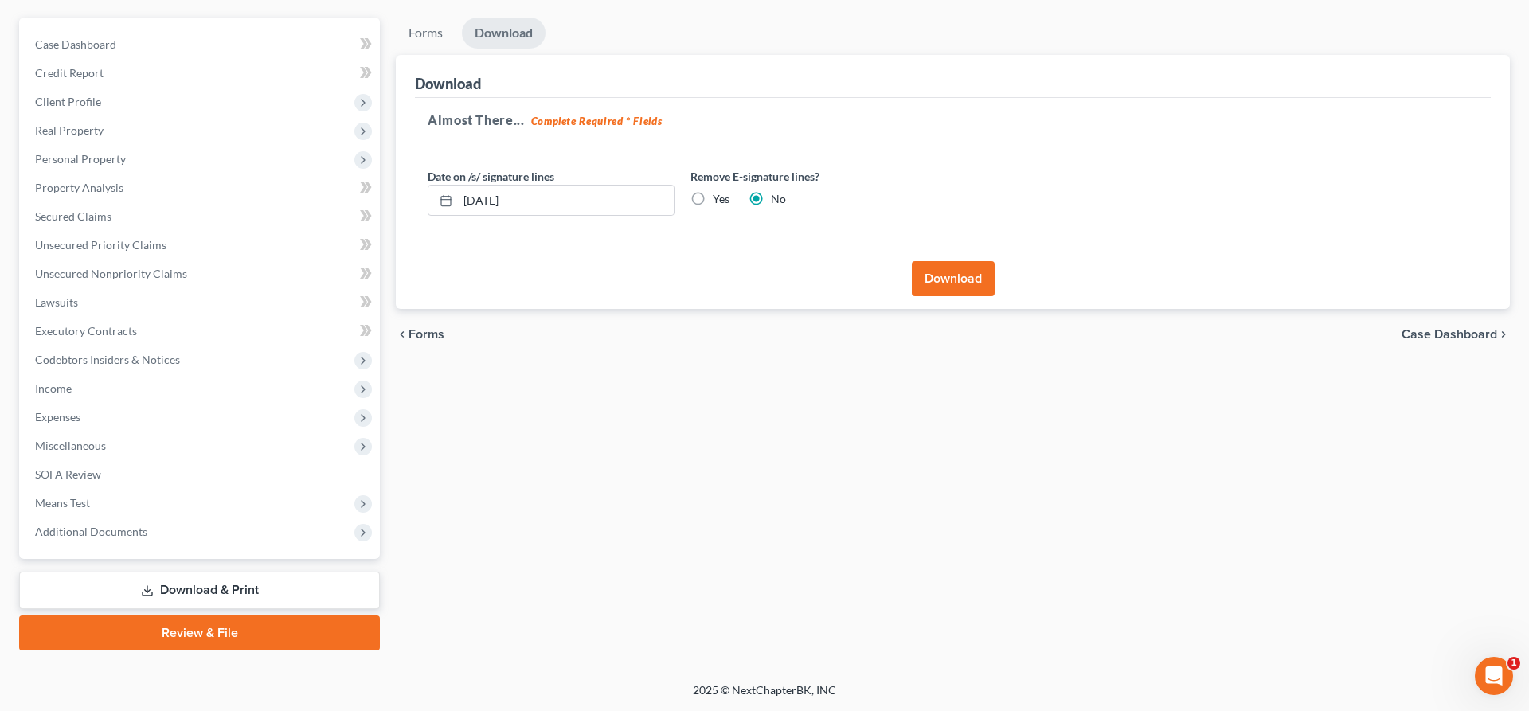
scroll to position [134, 0]
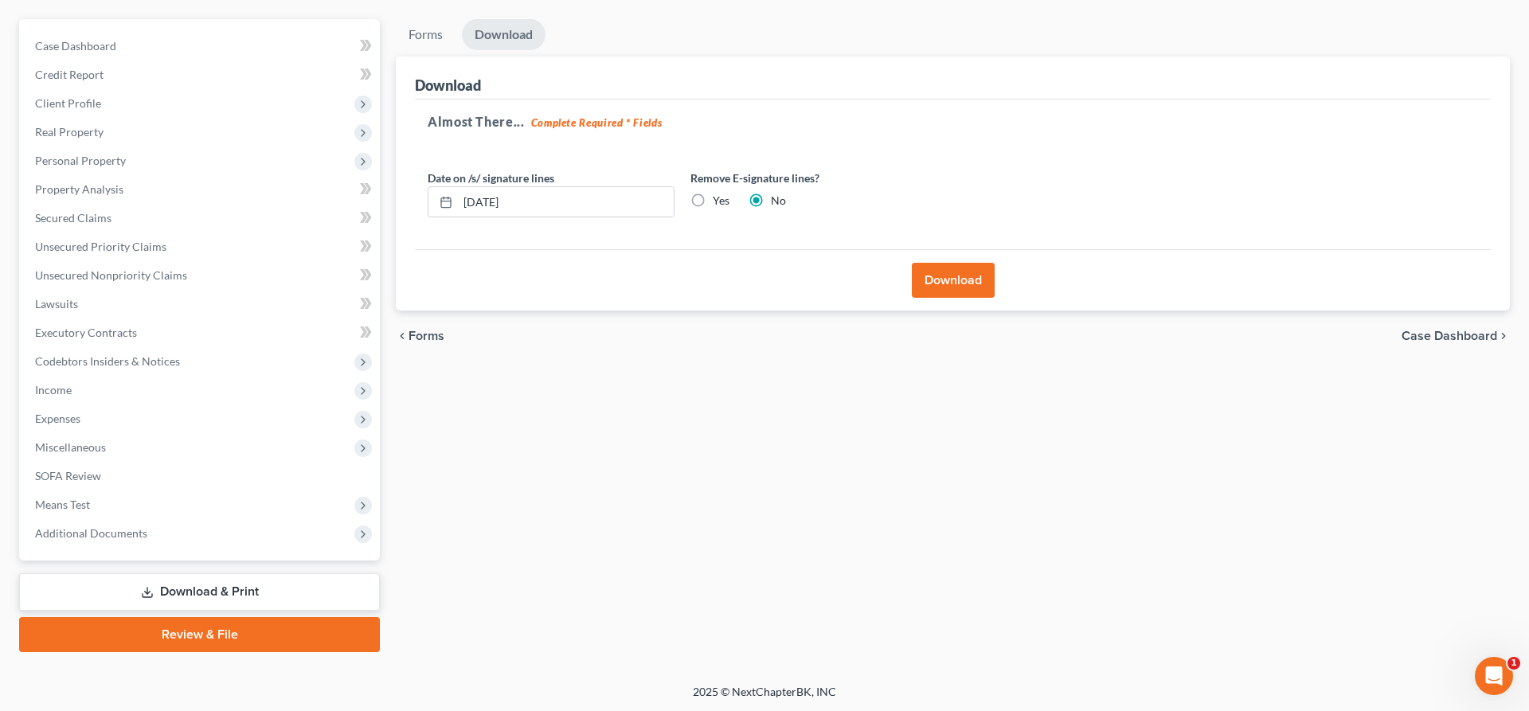
click at [962, 282] on button "Download" at bounding box center [953, 280] width 83 height 35
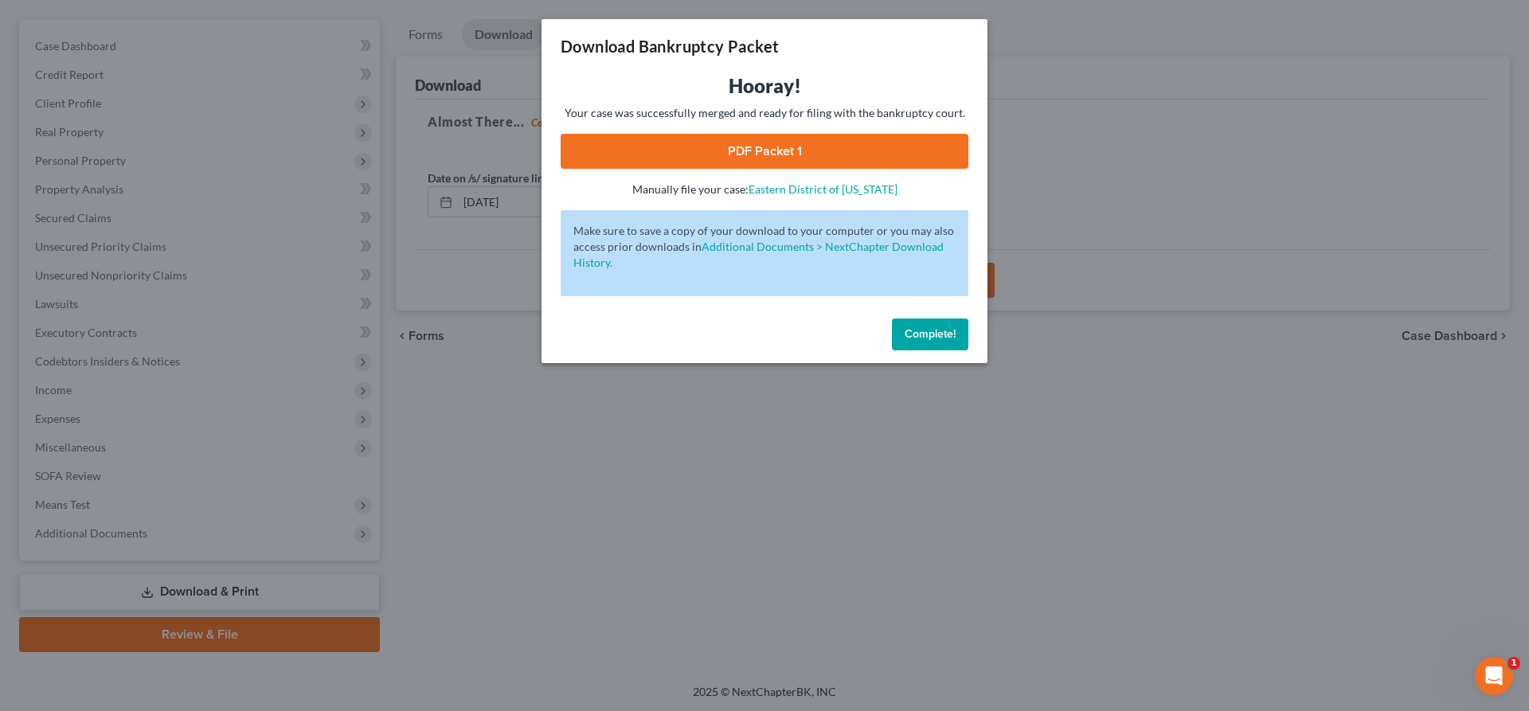
click at [722, 148] on link "PDF Packet 1" at bounding box center [765, 151] width 408 height 35
click at [932, 332] on span "Complete!" at bounding box center [930, 334] width 51 height 14
